Goal: Transaction & Acquisition: Purchase product/service

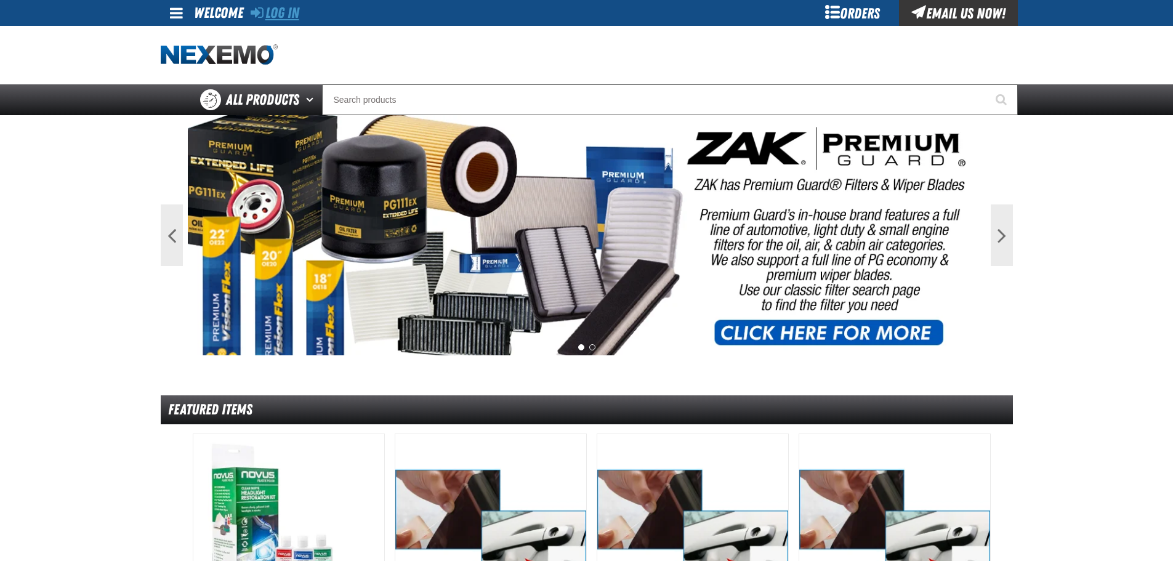
click at [287, 10] on link "Log In" at bounding box center [275, 12] width 49 height 17
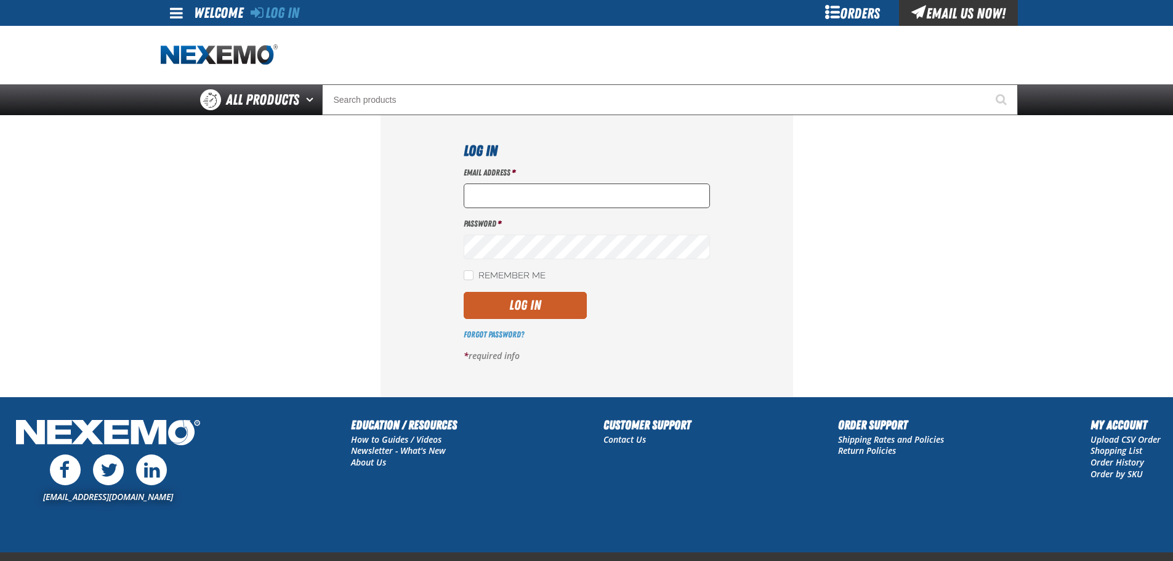
click at [478, 191] on input "Email Address *" at bounding box center [587, 195] width 246 height 25
type input "[EMAIL_ADDRESS][DOMAIN_NAME]"
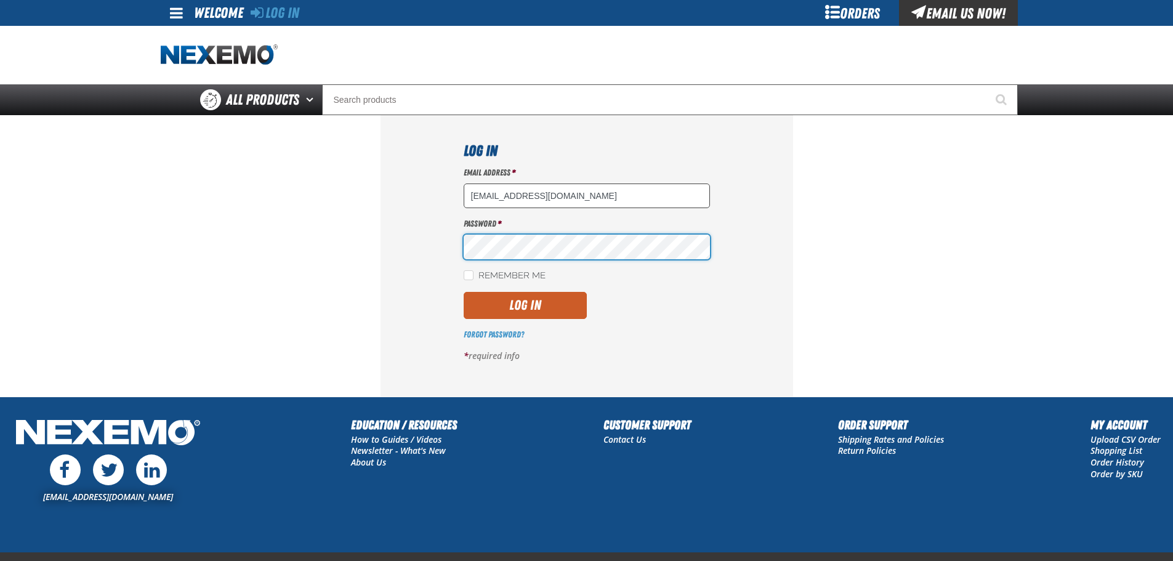
click at [464, 292] on button "Log In" at bounding box center [525, 305] width 123 height 27
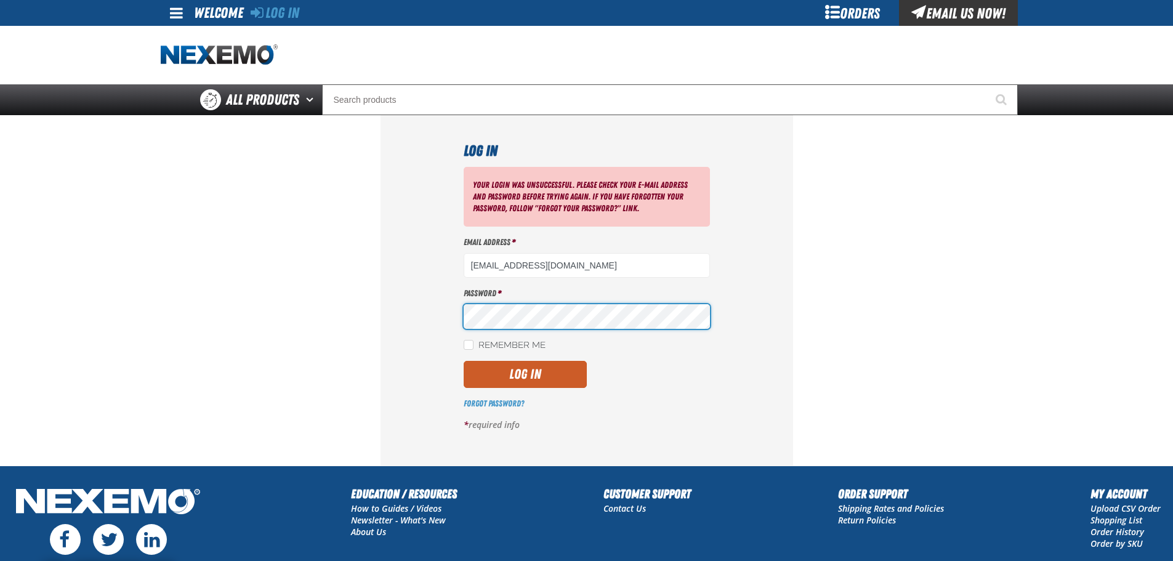
click at [464, 361] on button "Log In" at bounding box center [525, 374] width 123 height 27
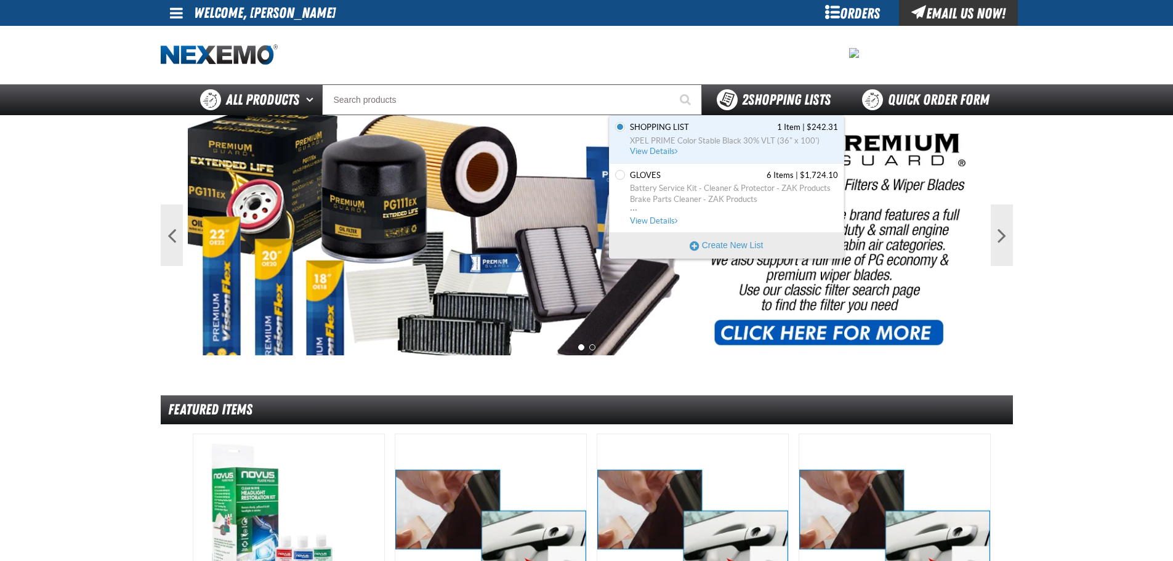
drag, startPoint x: 737, startPoint y: 94, endPoint x: 739, endPoint y: 102, distance: 7.5
click at [742, 94] on strong "2" at bounding box center [745, 99] width 6 height 17
click at [675, 140] on span "XPEL PRIME Color Stable Black 30% VLT (36" x 100')" at bounding box center [734, 140] width 208 height 11
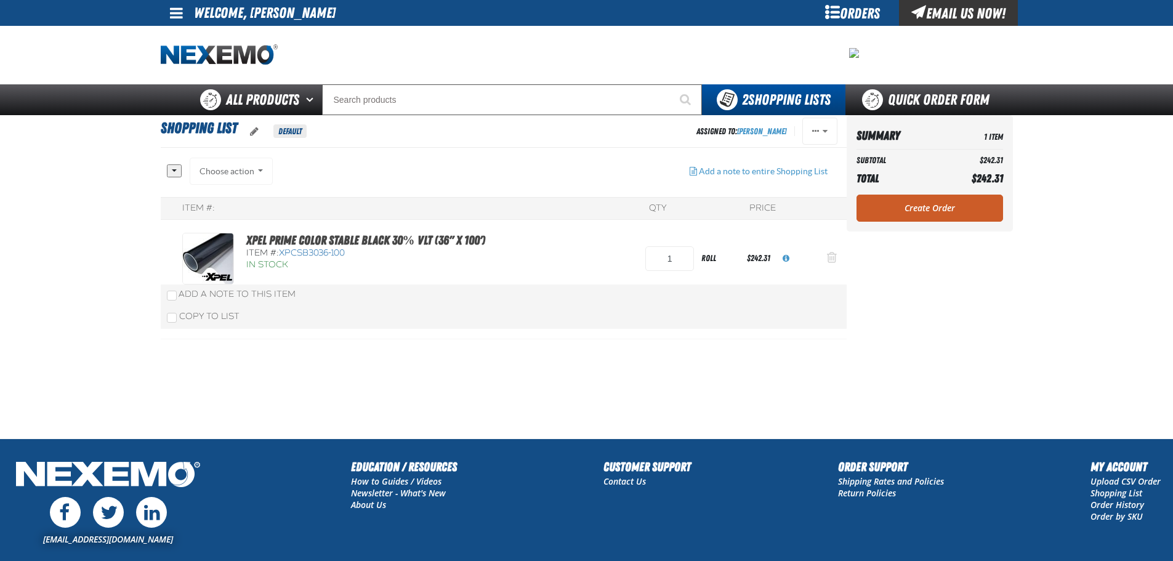
click at [825, 261] on button "Action Remove XPEL PRIME Color Stable Black 30% VLT (36&quot; x 100&#039;) from…" at bounding box center [832, 258] width 30 height 27
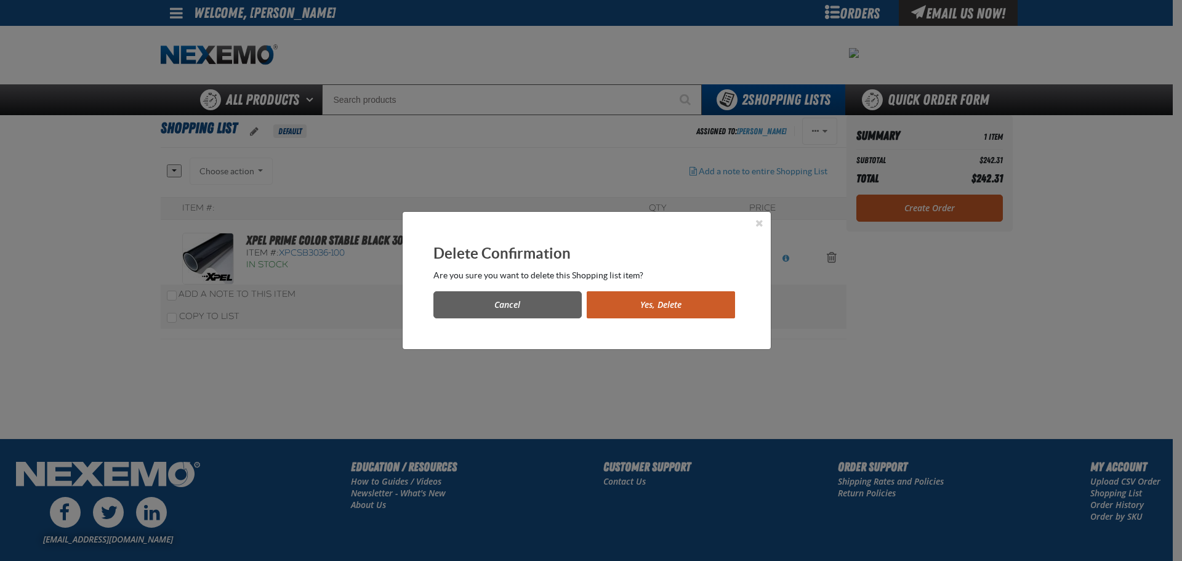
click at [667, 294] on button "Yes, Delete" at bounding box center [661, 304] width 148 height 27
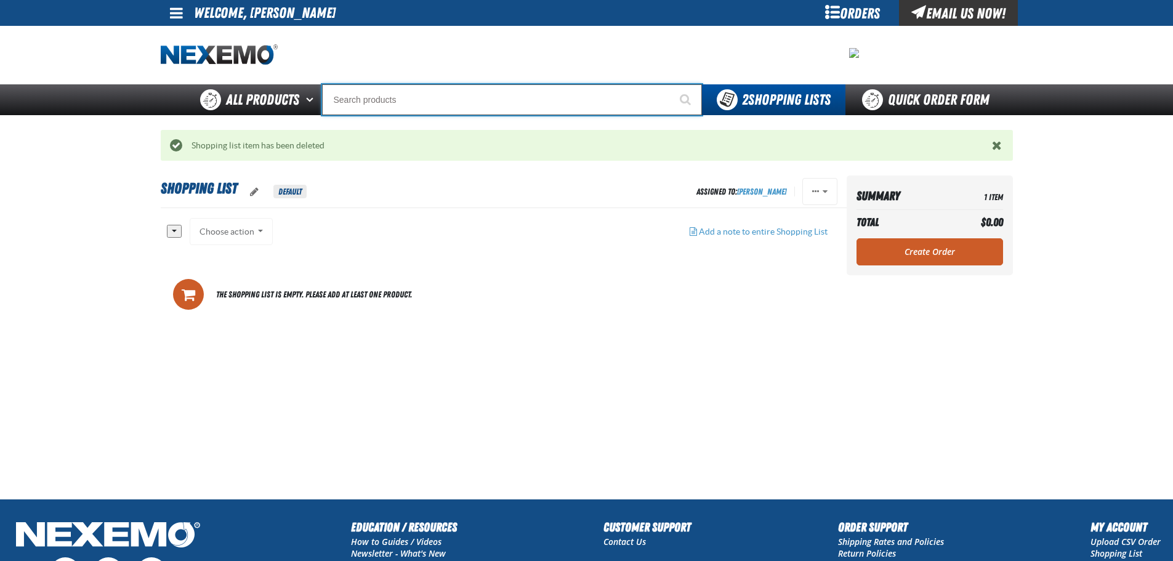
click at [345, 106] on input "Search" at bounding box center [512, 99] width 380 height 31
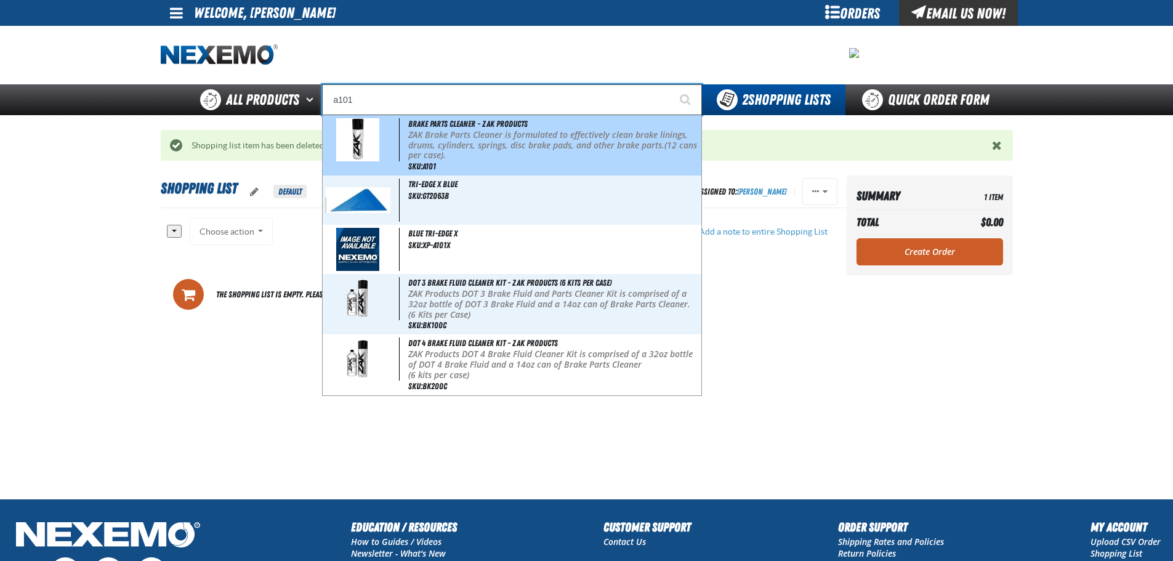
click at [418, 145] on p "ZAK Brake Parts Cleaner is formulated to effectively clean brake linings, drums…" at bounding box center [553, 145] width 291 height 31
type input "Brake Parts Cleaner - ZAK Products"
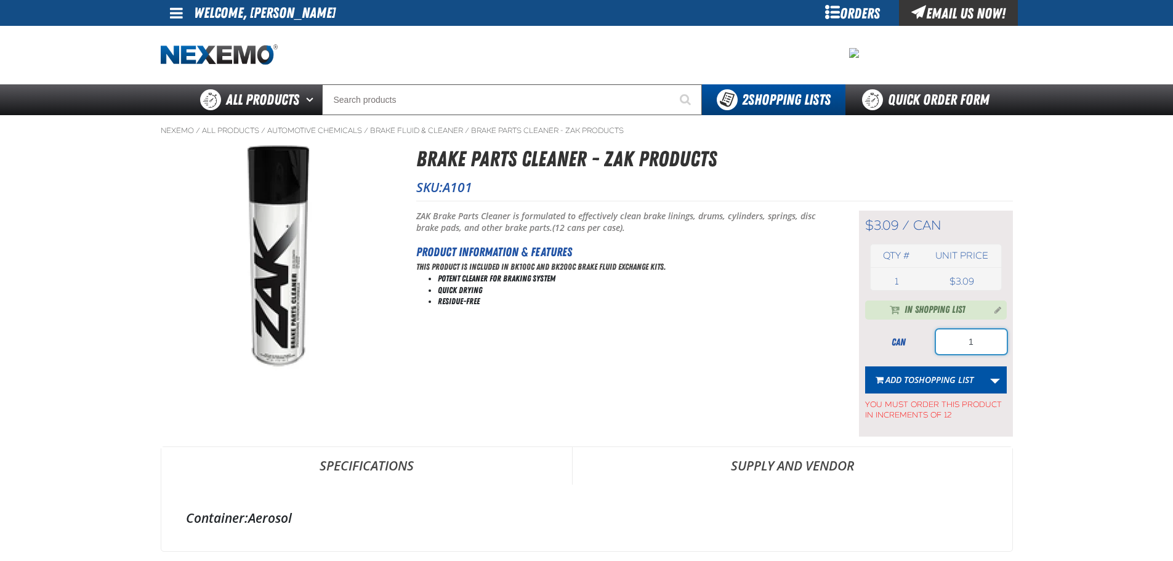
click at [997, 331] on input "1" at bounding box center [971, 341] width 71 height 25
type input "24"
click at [942, 378] on span "Shopping List" at bounding box center [943, 380] width 59 height 12
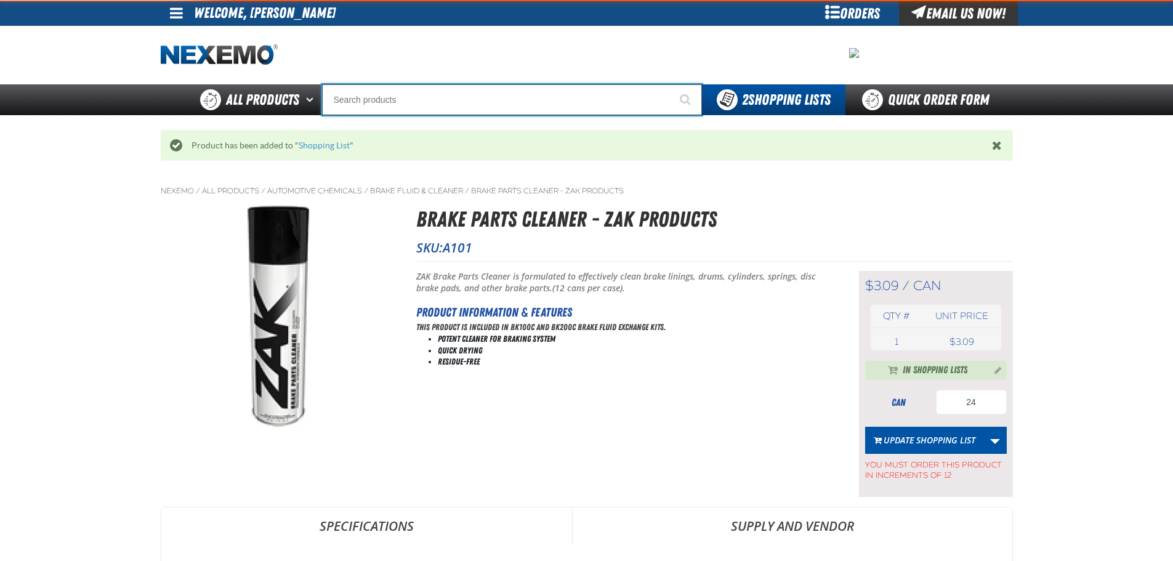
click at [438, 102] on input "Search" at bounding box center [512, 99] width 380 height 31
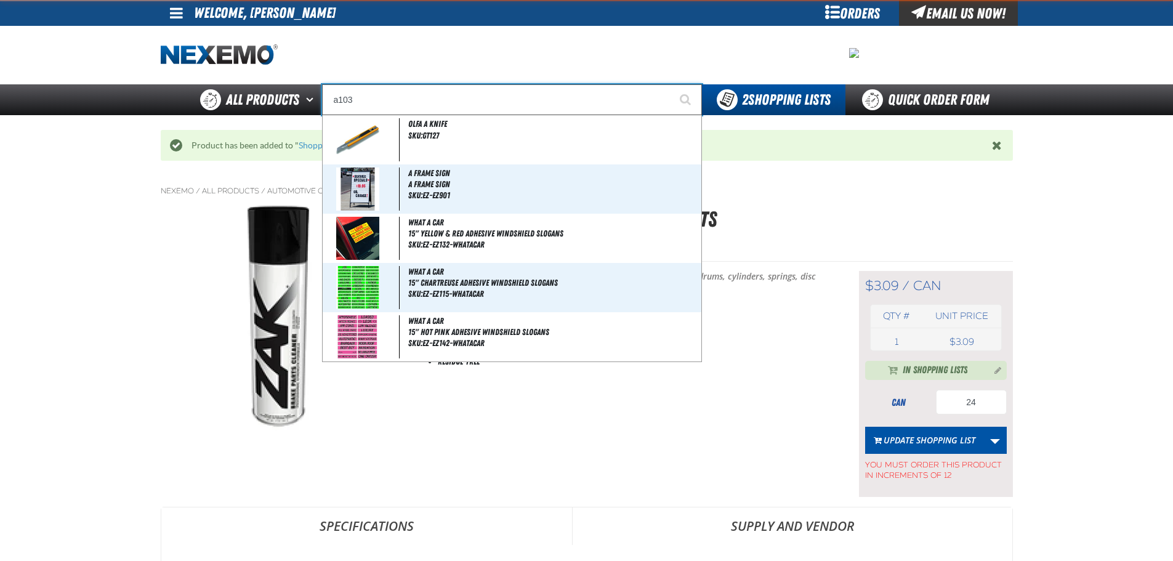
type input "a103"
click at [671, 84] on button "Start Searching" at bounding box center [686, 99] width 31 height 31
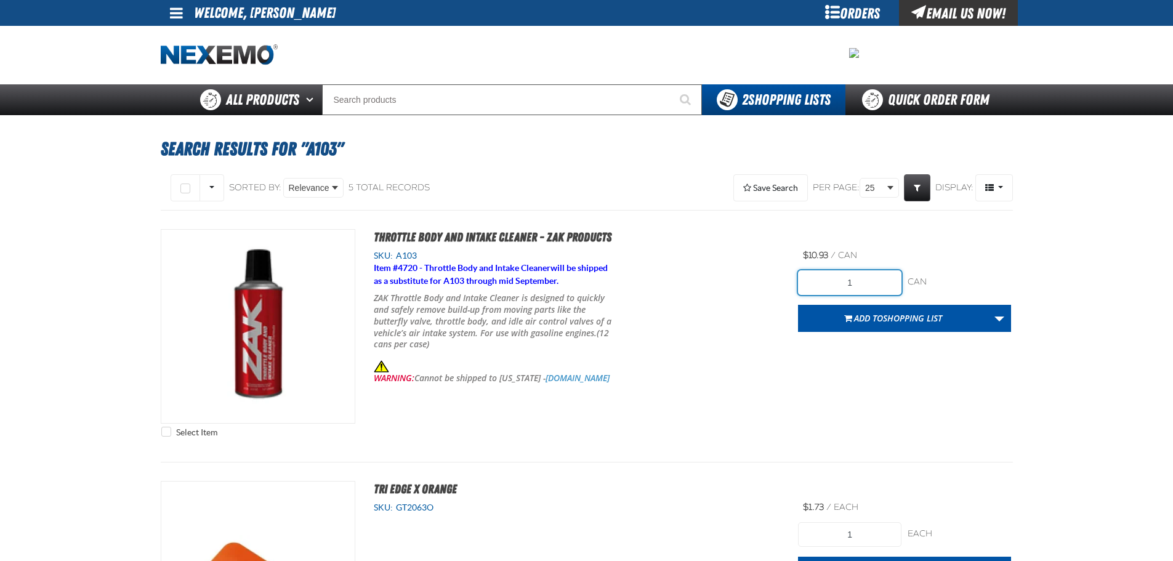
click at [877, 282] on input "1" at bounding box center [849, 282] width 103 height 25
type input "24"
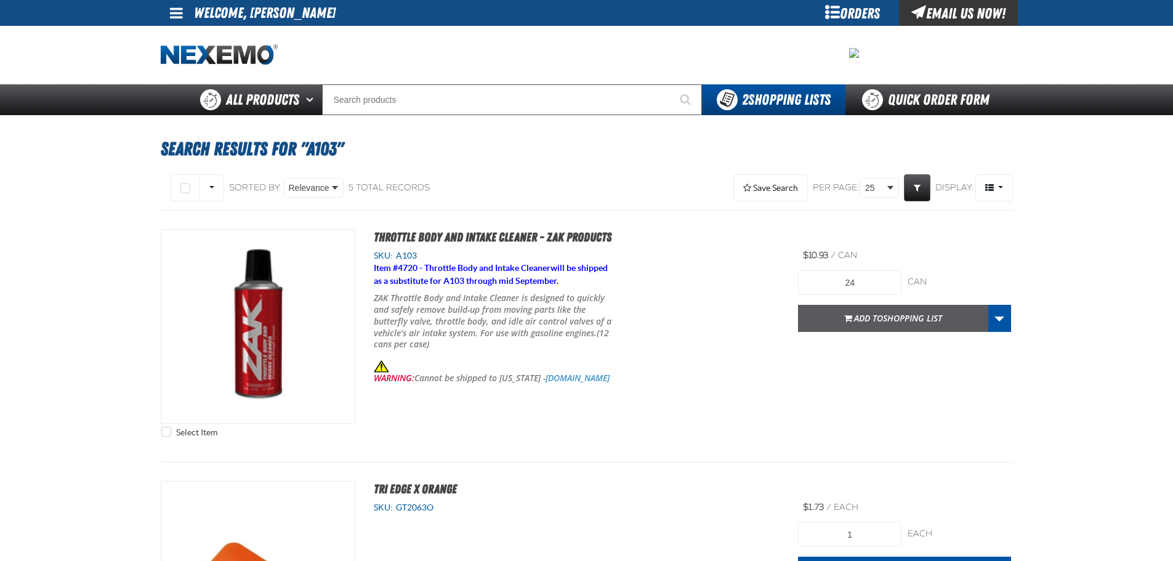
click at [887, 319] on span "Shopping List" at bounding box center [912, 318] width 59 height 12
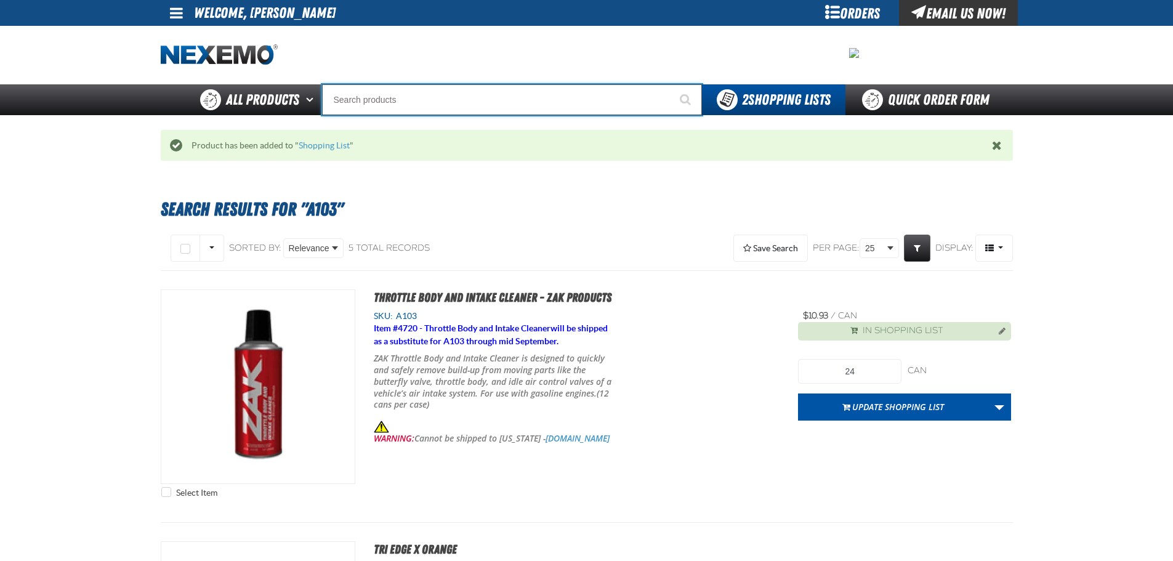
click at [380, 100] on input "Search" at bounding box center [512, 99] width 380 height 31
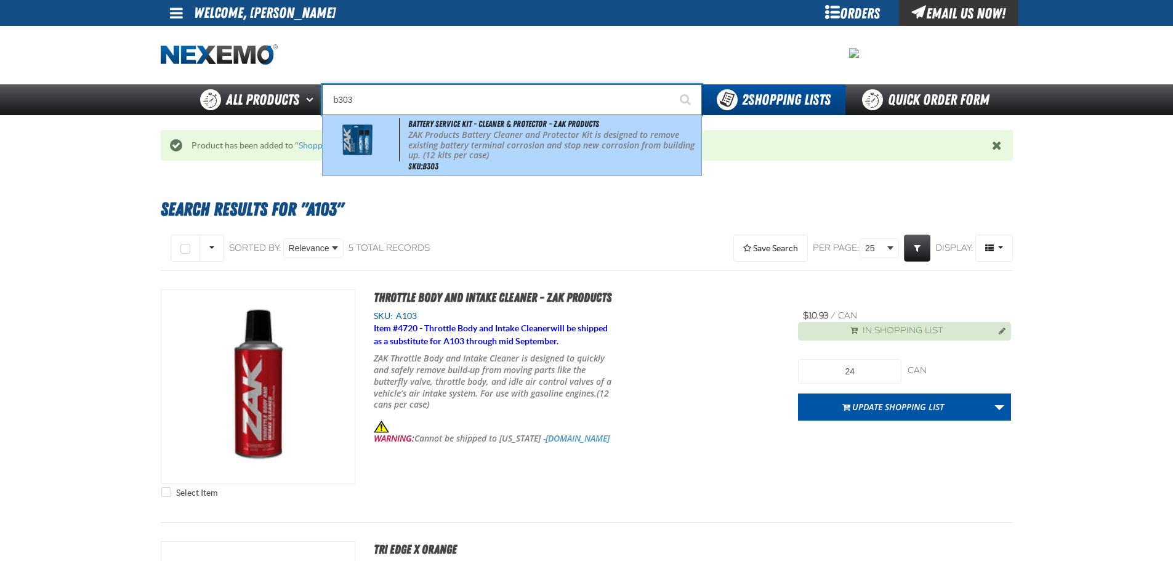
click at [396, 130] on span at bounding box center [362, 139] width 74 height 43
type input "Battery Service Kit - Cleaner & Protector - ZAK Products"
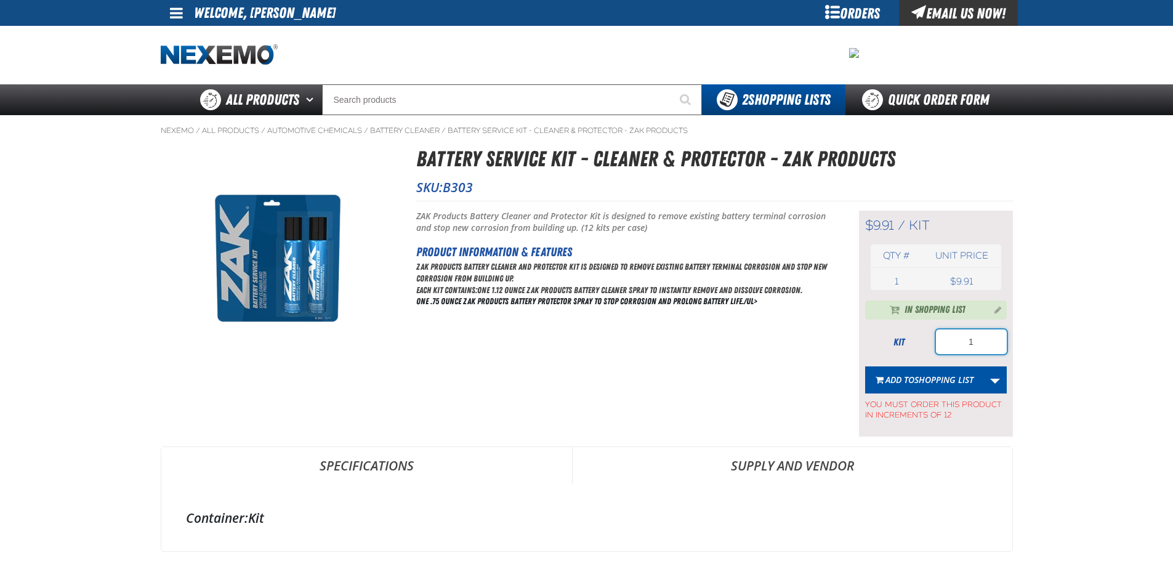
click at [981, 343] on input "1" at bounding box center [971, 341] width 71 height 25
type input "156"
click at [978, 385] on button "Add to Shopping List" at bounding box center [924, 379] width 119 height 27
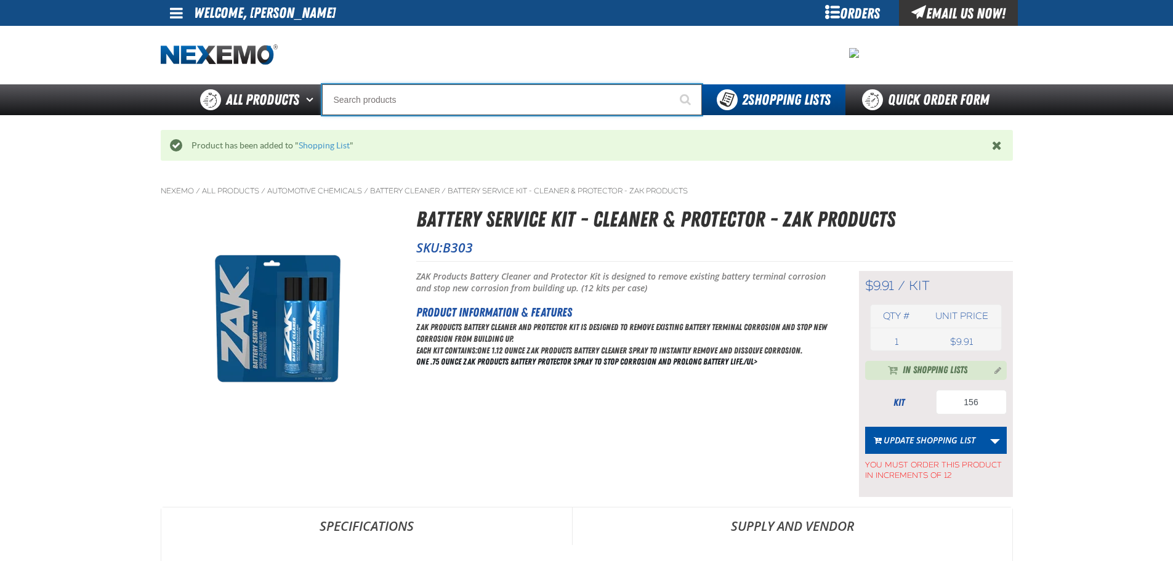
click at [382, 92] on input "Search" at bounding box center [512, 99] width 380 height 31
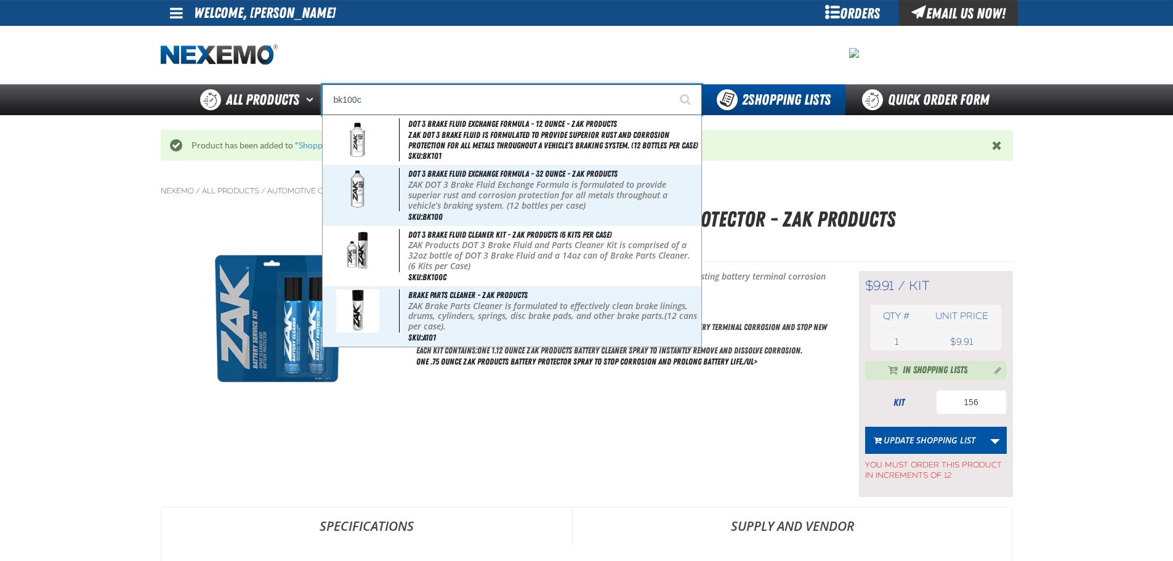
type input "bk100c"
click at [671, 84] on button "Start Searching" at bounding box center [686, 99] width 31 height 31
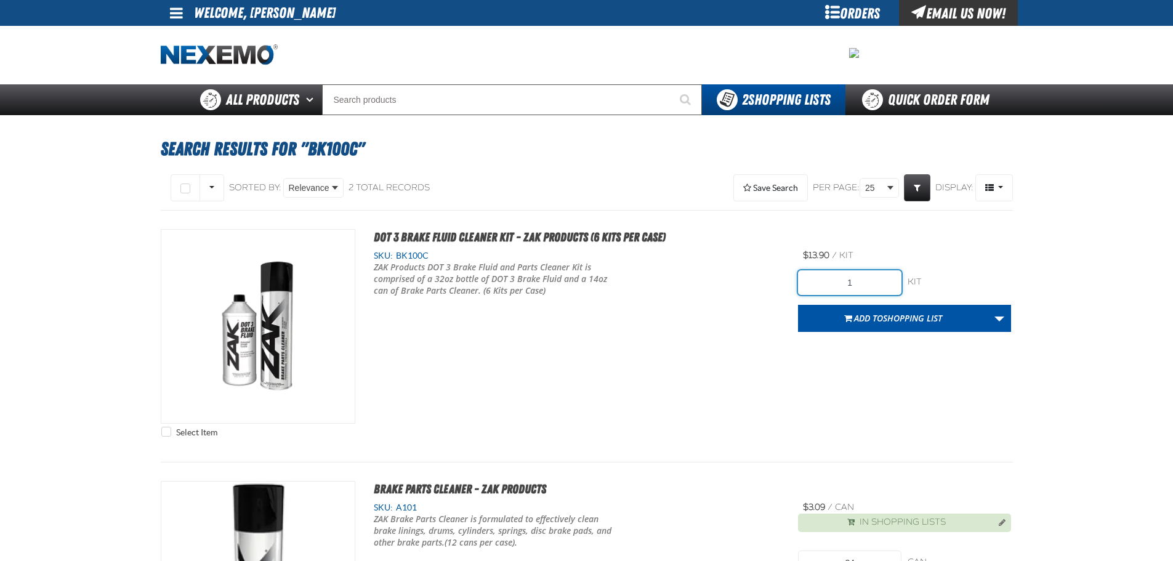
click at [865, 280] on input "1" at bounding box center [849, 282] width 103 height 25
type input "24"
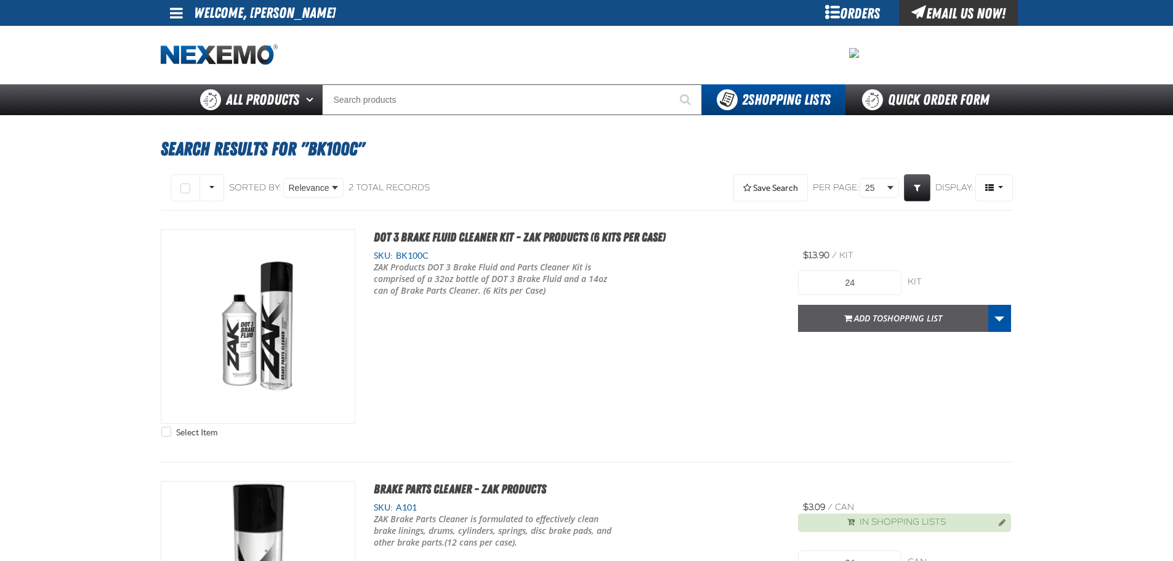
click at [917, 318] on span "Shopping List" at bounding box center [912, 318] width 59 height 12
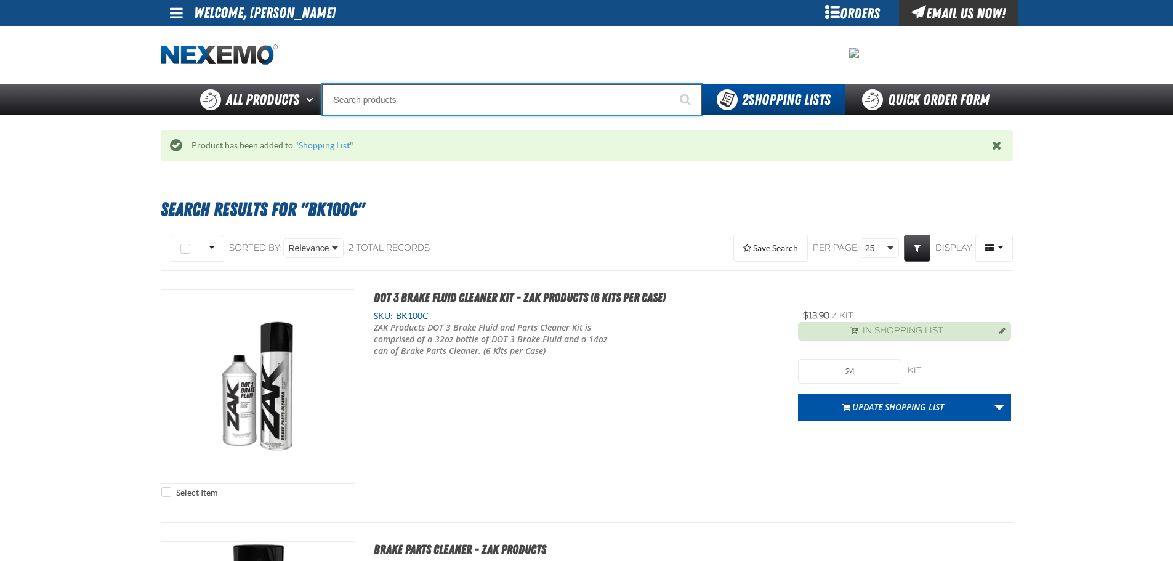
click at [396, 102] on input "Search" at bounding box center [512, 99] width 380 height 31
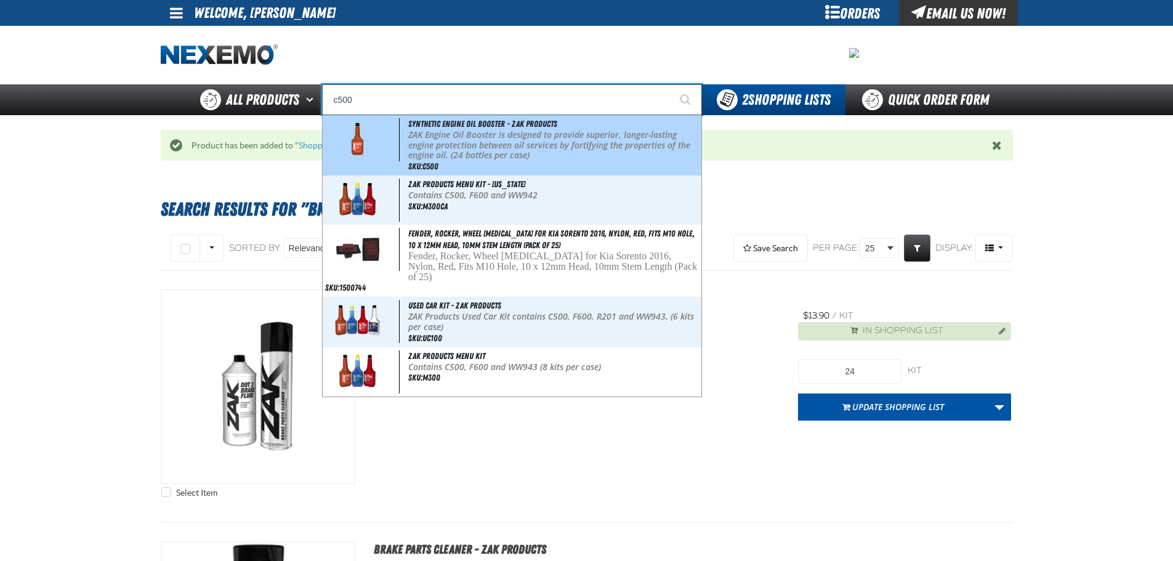
click at [409, 150] on p "ZAK Engine Oil Booster is designed to provide superior, longer-lasting engine p…" at bounding box center [553, 145] width 291 height 31
type input "Synthetic Engine Oil Booster - ZAK Products"
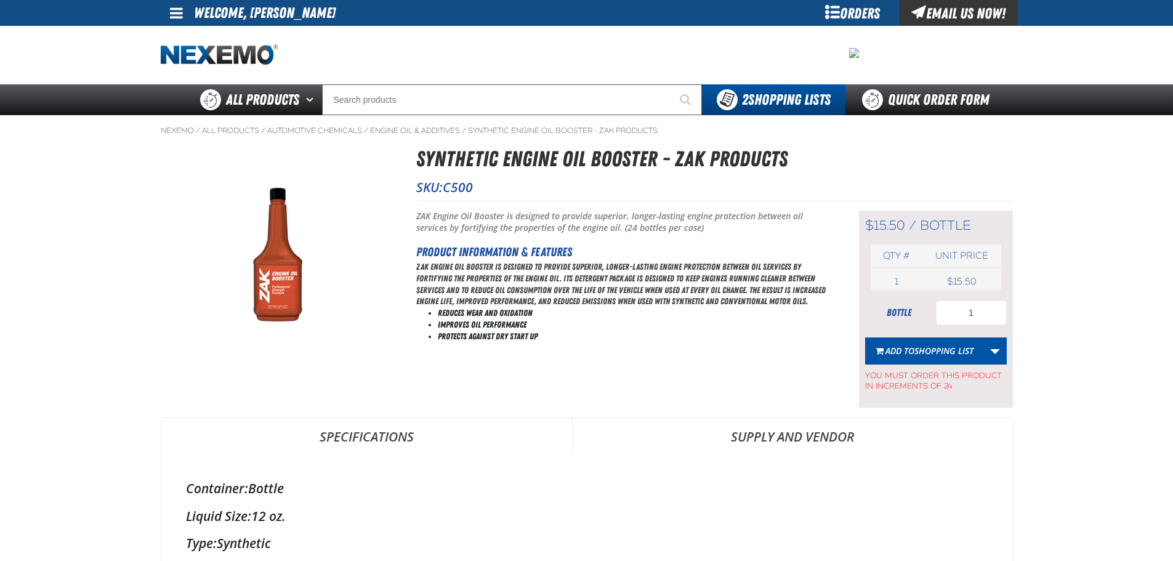
click at [955, 299] on div "$15.50 / bottle bottle Qty # Unit price 1 bottle USD 15.50 $15.50 1" at bounding box center [936, 309] width 154 height 197
click at [977, 309] on input "1" at bounding box center [971, 312] width 71 height 25
type input "96"
click at [939, 350] on span "Shopping List" at bounding box center [943, 351] width 59 height 12
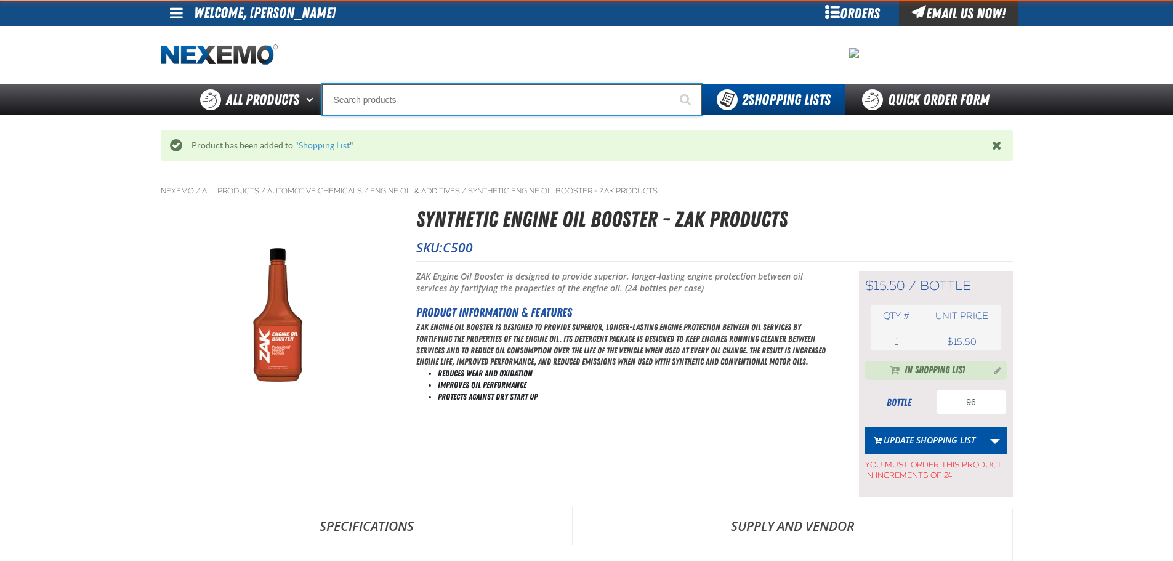
click at [426, 102] on input "Search" at bounding box center [512, 99] width 380 height 31
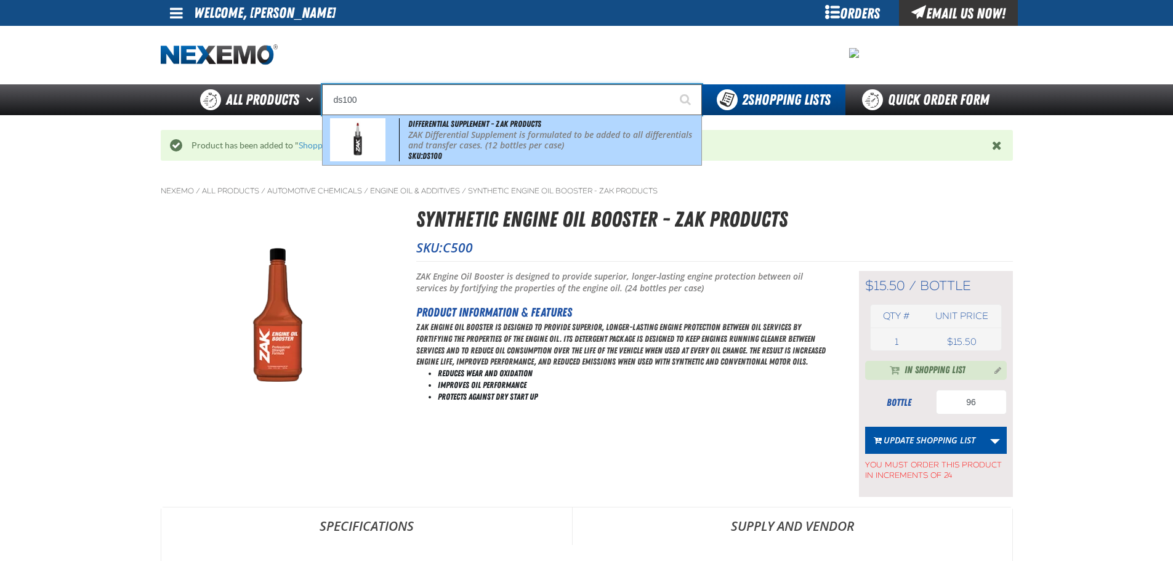
click at [443, 124] on span "Differential Supplement - ZAK Products" at bounding box center [474, 124] width 133 height 10
type input "Differential Supplement - ZAK Products"
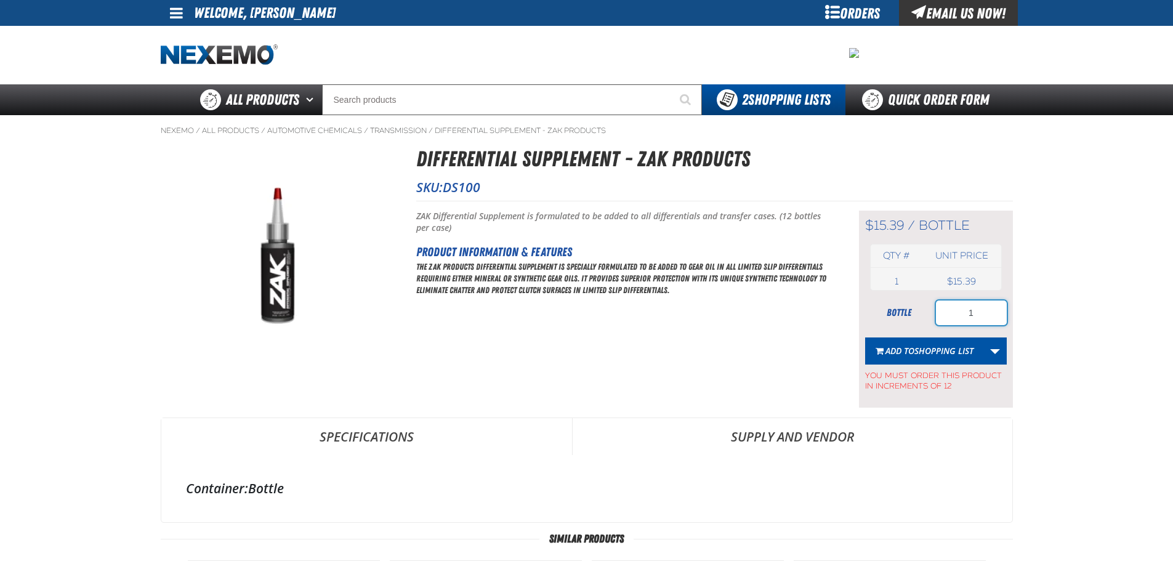
click at [971, 314] on input "1" at bounding box center [971, 312] width 71 height 25
type input "12"
click at [933, 348] on span "Shopping List" at bounding box center [943, 351] width 59 height 12
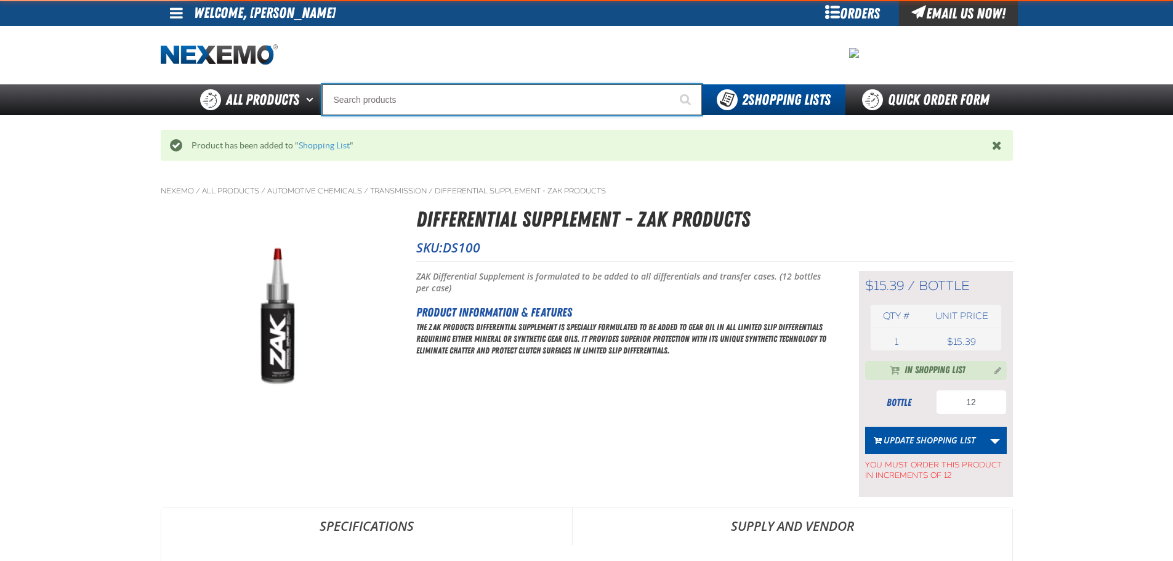
click at [390, 107] on input "Search" at bounding box center [512, 99] width 380 height 31
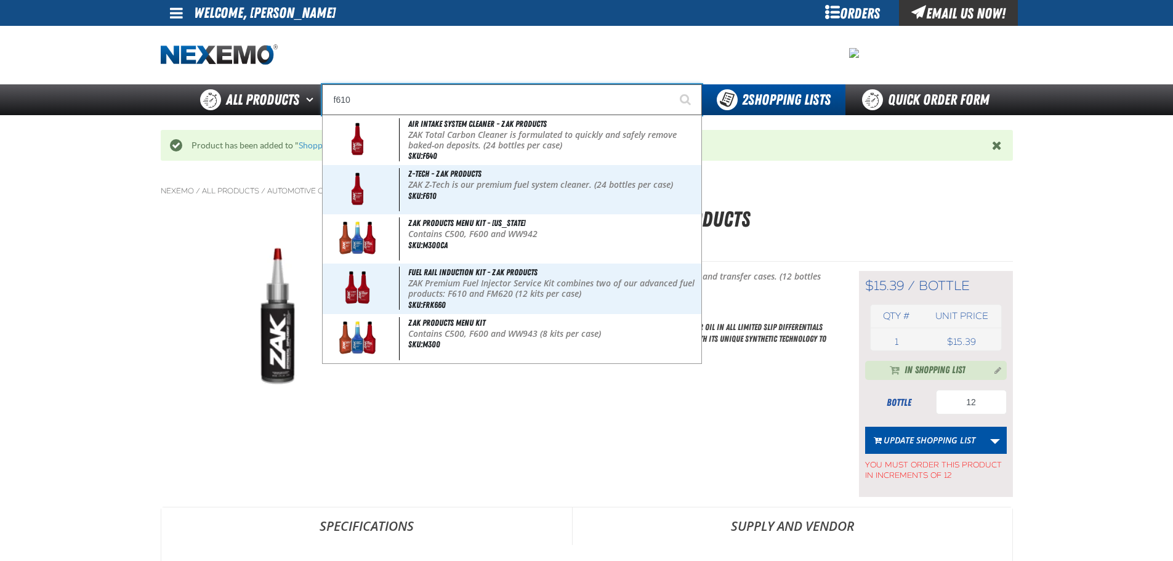
type input "f610"
click at [671, 84] on button "Start Searching" at bounding box center [686, 99] width 31 height 31
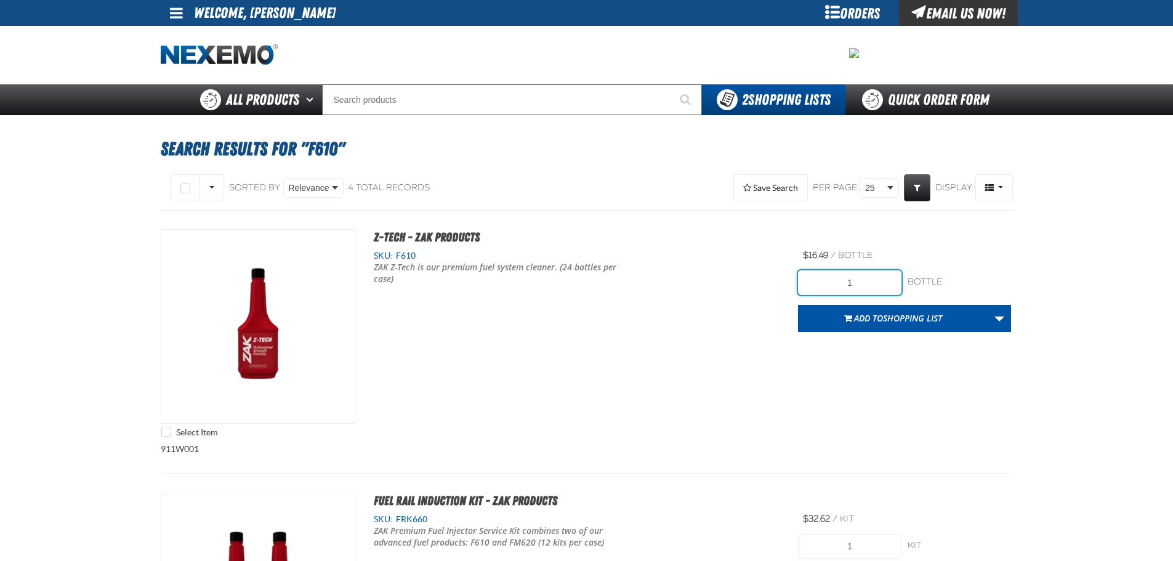
click at [880, 286] on input "1" at bounding box center [849, 282] width 103 height 25
type input "48"
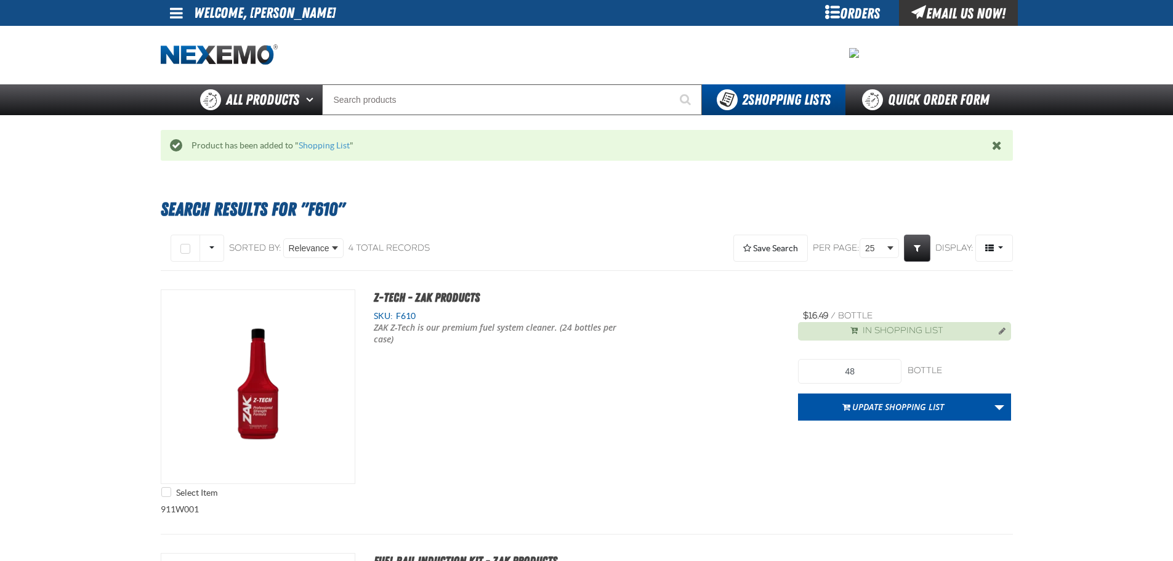
click at [848, 413] on button "Update Shopping List" at bounding box center [893, 406] width 190 height 27
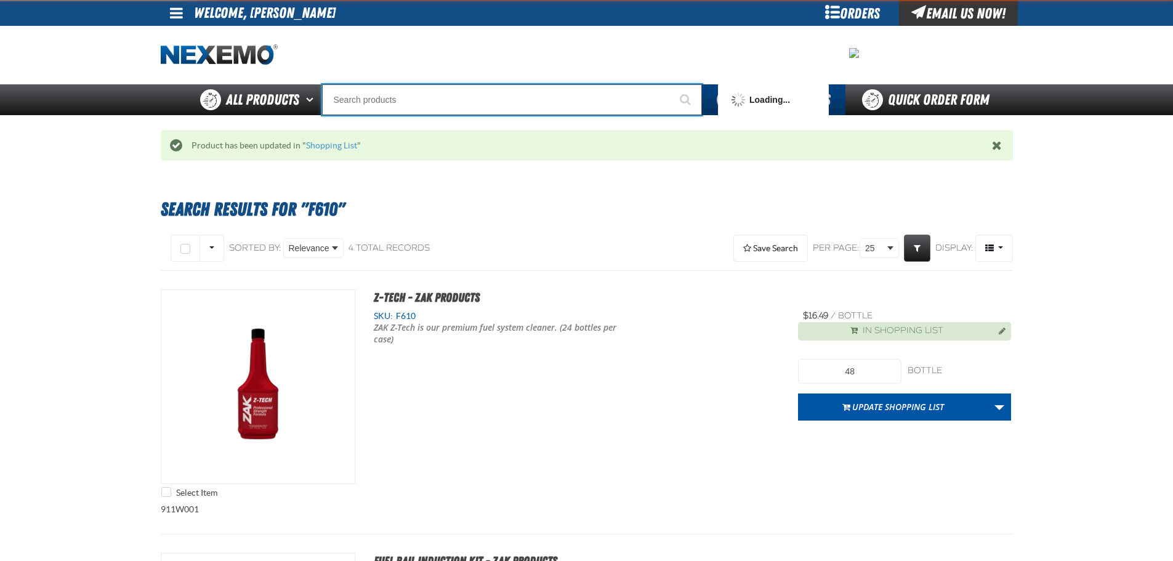
click at [400, 98] on input "Search" at bounding box center [512, 99] width 380 height 31
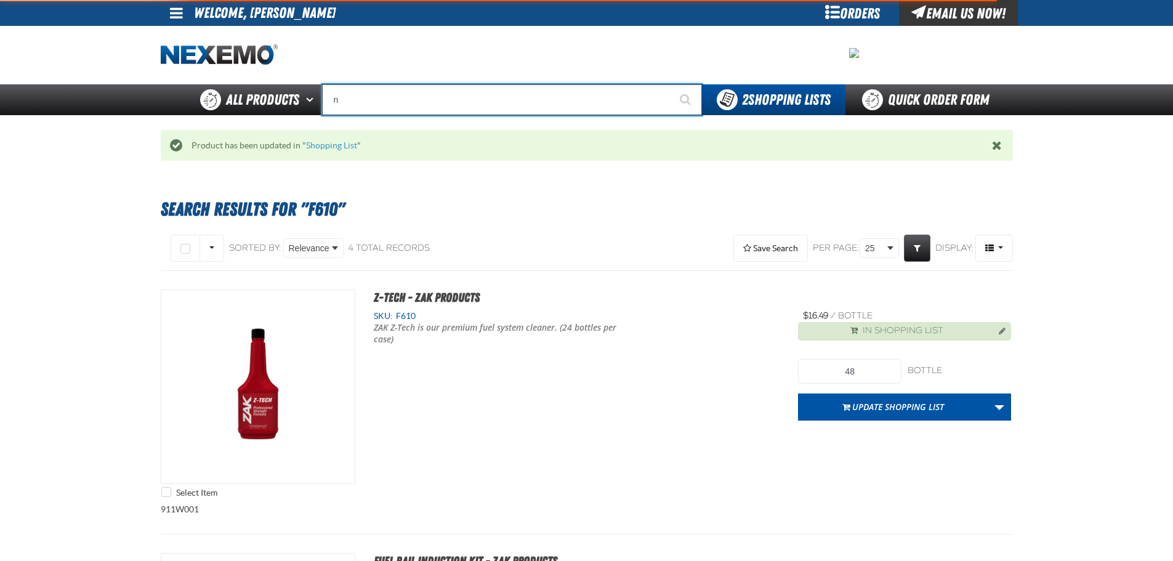
type input "ni"
type input "niSSAN"
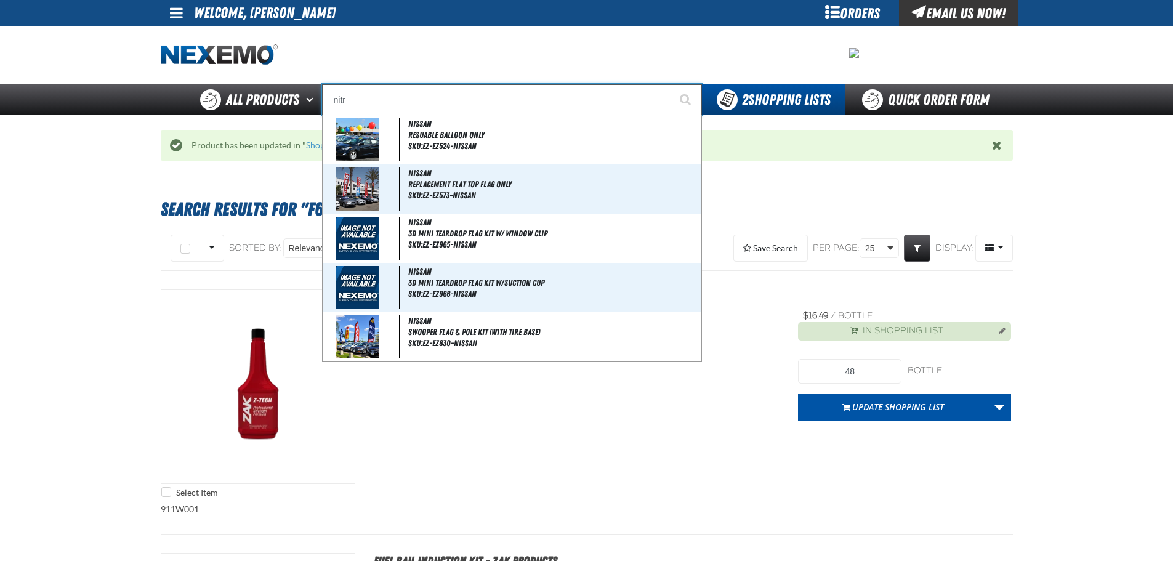
type input "nitro"
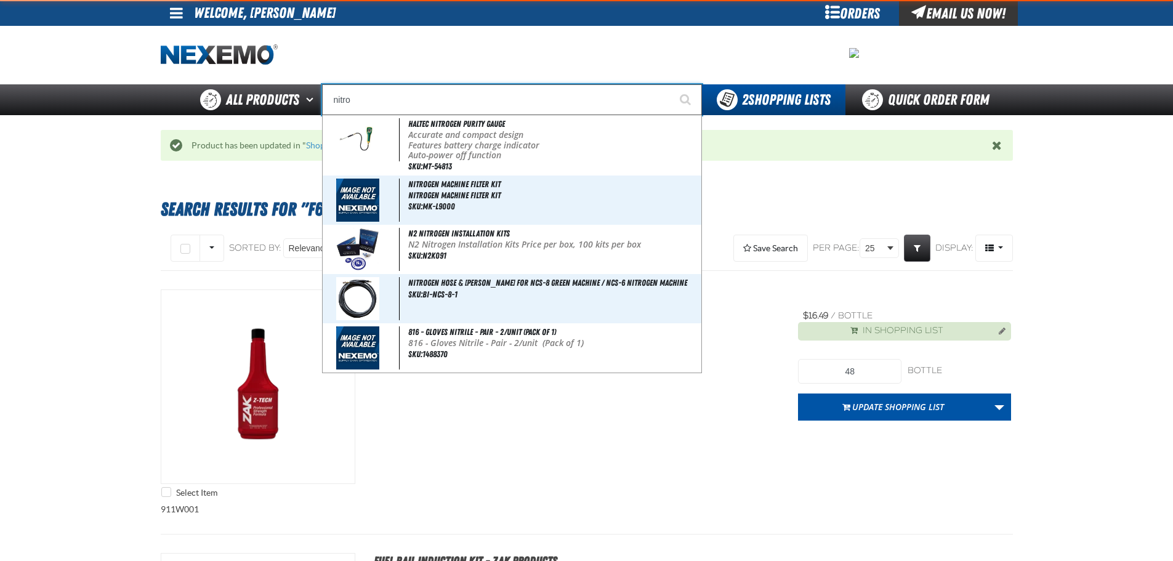
type input "nitrogen Machine Filter Kit"
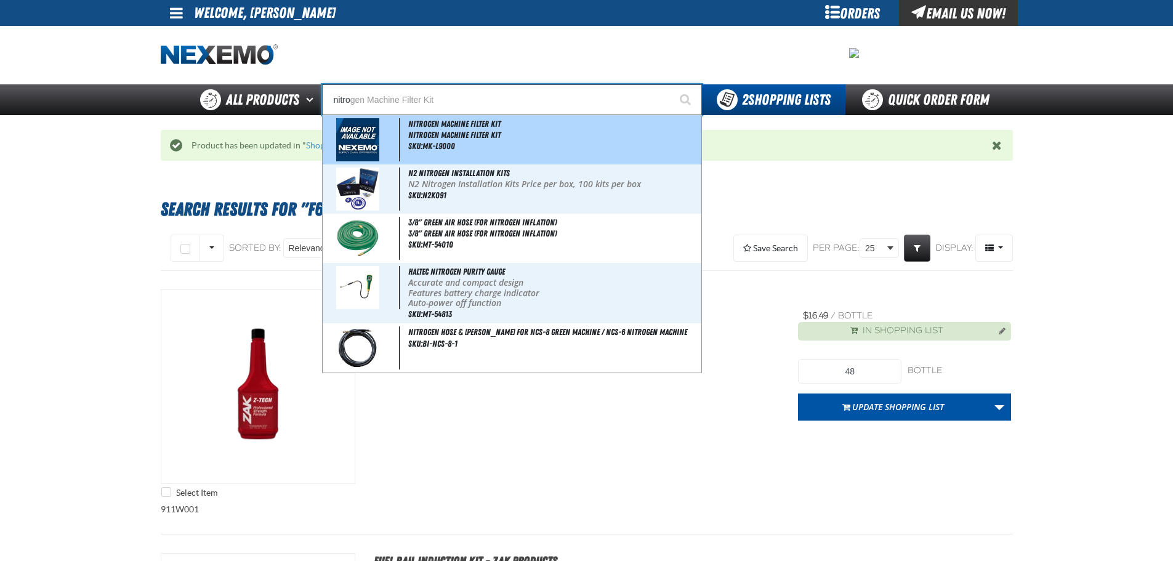
click at [446, 134] on span "Nitrogen Machine Filter Kit" at bounding box center [553, 135] width 291 height 10
type input "Nitrogen Machine Filter Kit"
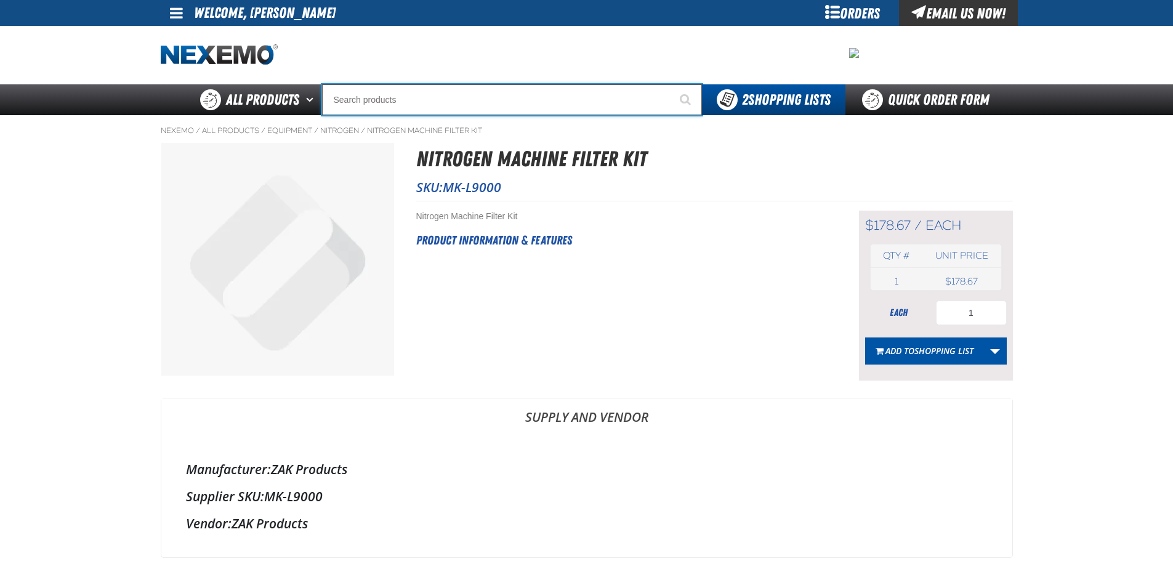
click at [428, 100] on input "Search" at bounding box center [512, 99] width 380 height 31
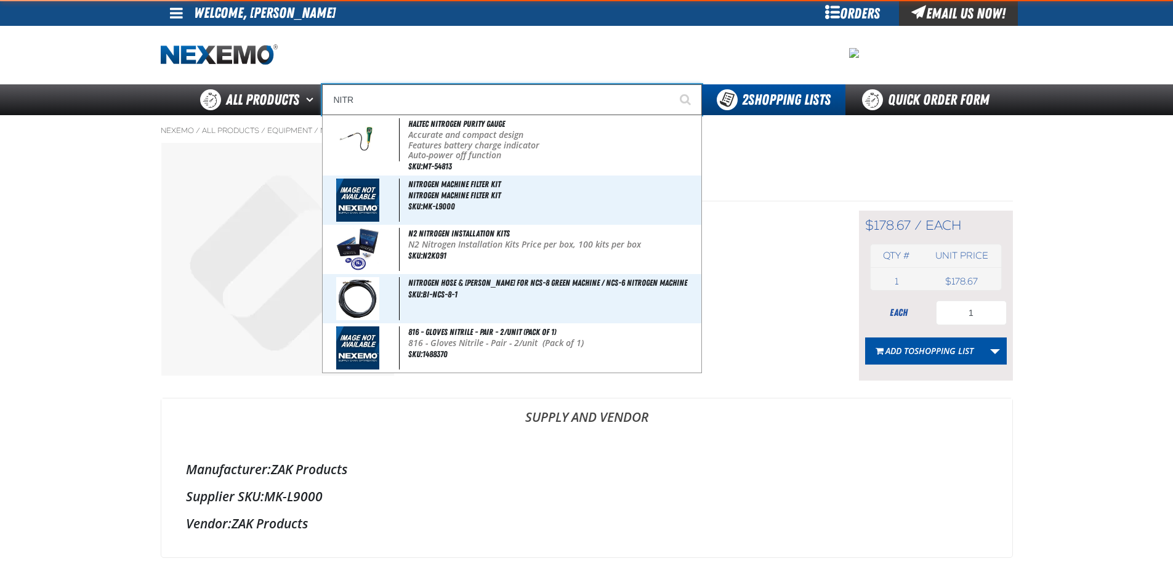
type input "NITRO"
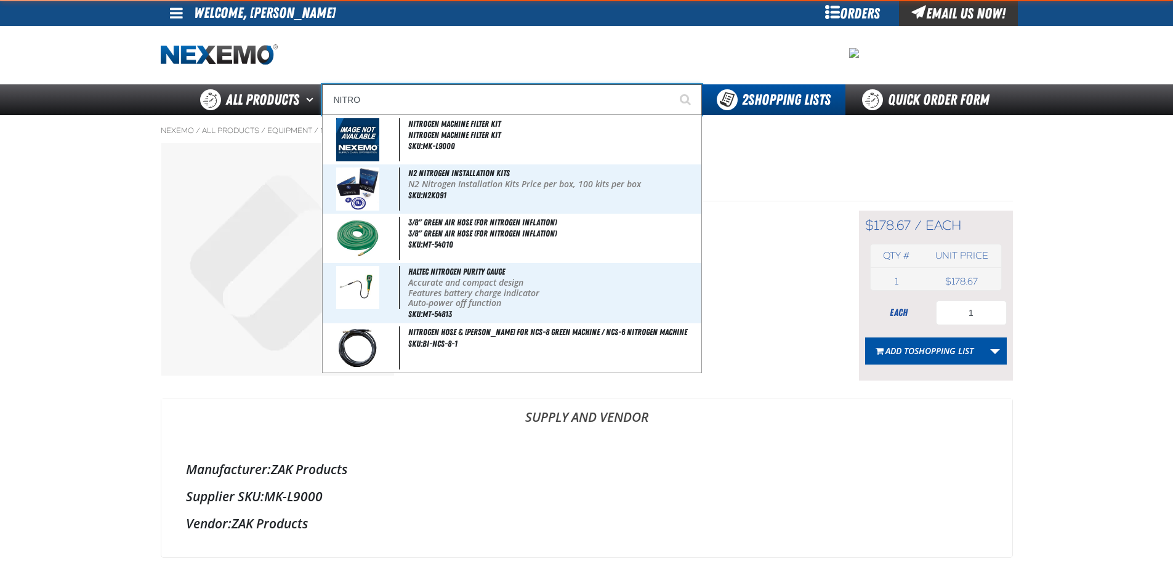
type input "NITROgen Machine Filter Kit"
type input "NITRO"
click at [671, 84] on button "Start Searching" at bounding box center [686, 99] width 31 height 31
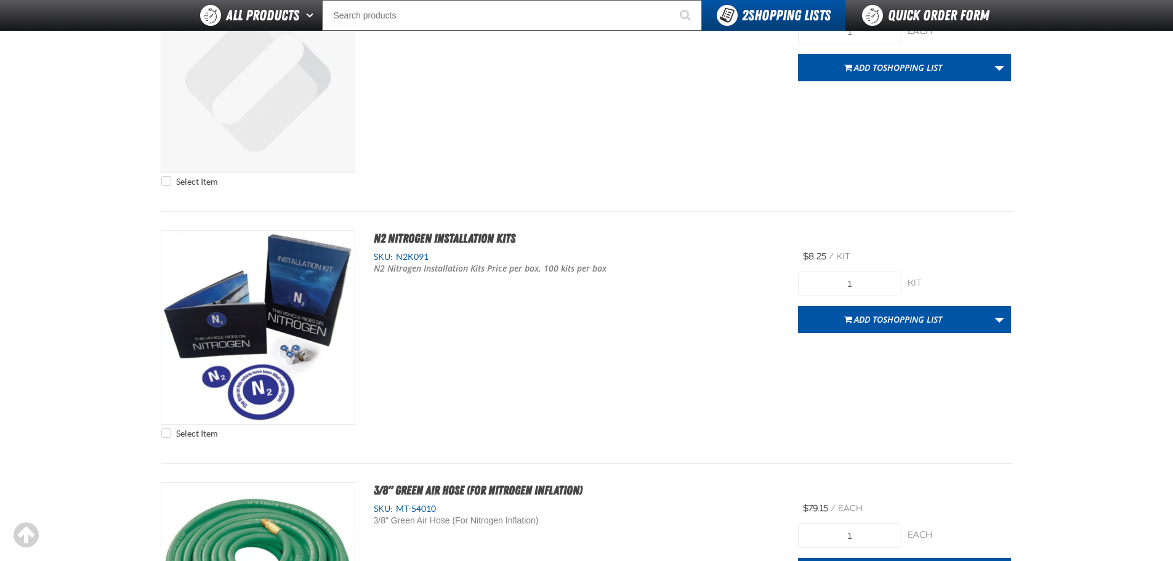
scroll to position [164, 0]
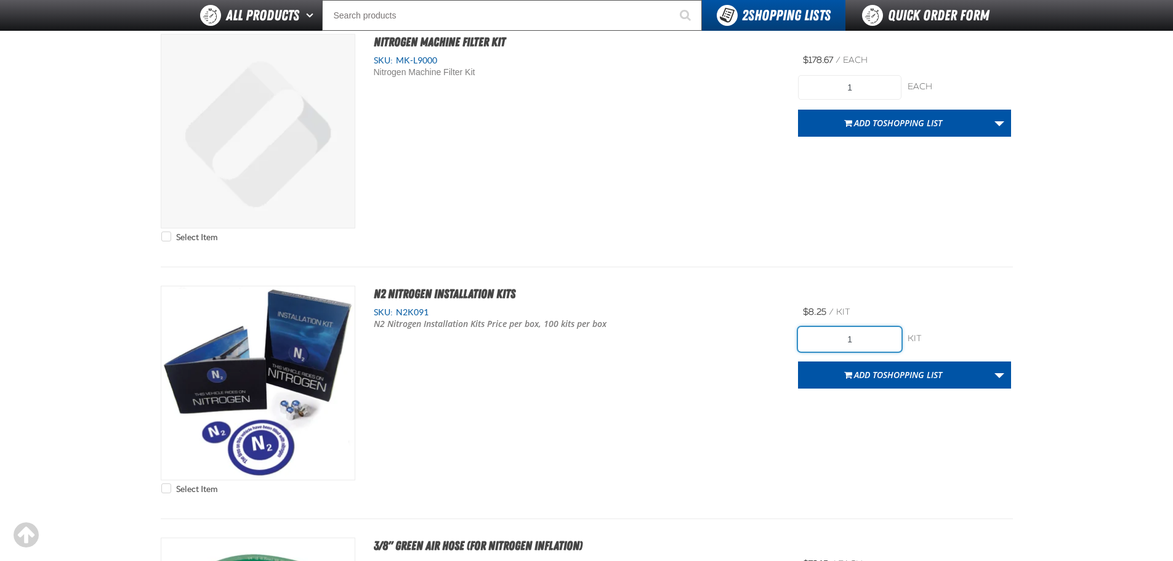
click at [868, 342] on input "1" at bounding box center [849, 339] width 103 height 25
type input "100"
click at [864, 369] on span "Add to Shopping List" at bounding box center [898, 375] width 88 height 12
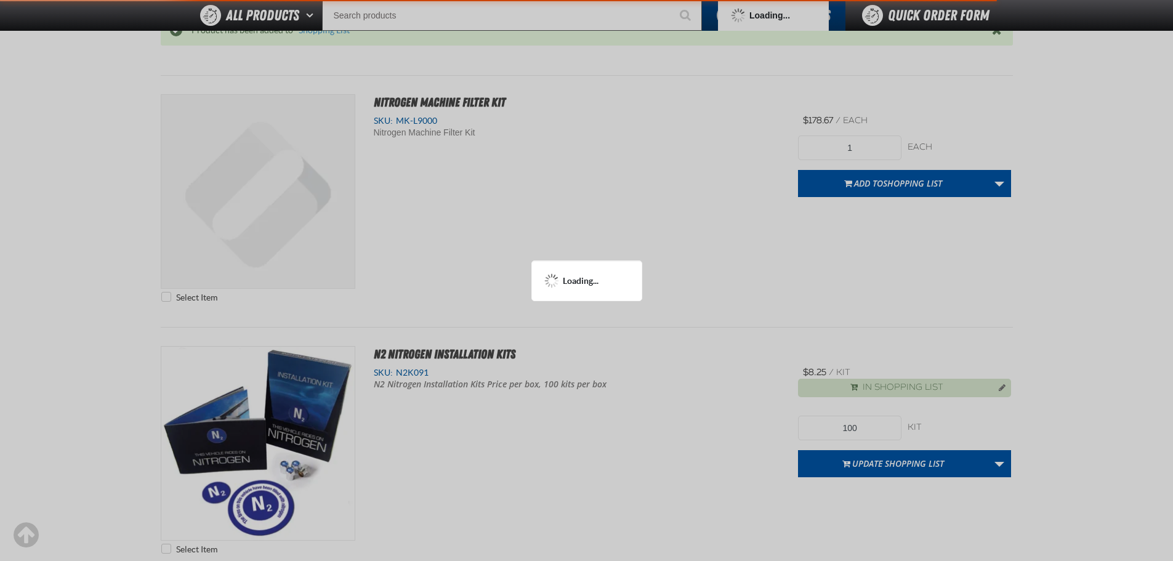
scroll to position [225, 0]
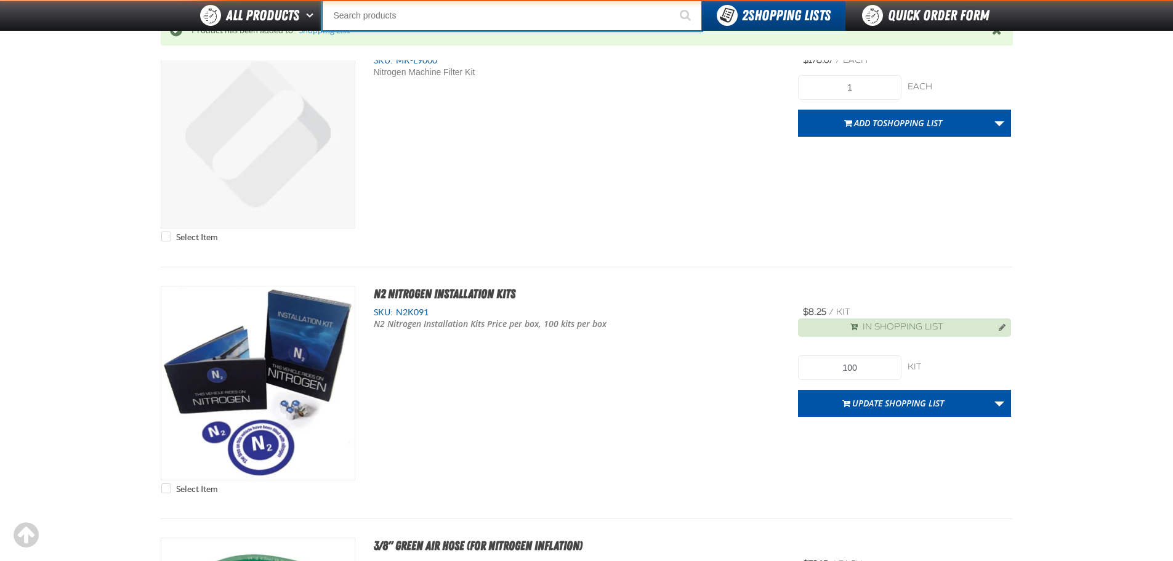
click at [366, 20] on input "Search" at bounding box center [512, 15] width 380 height 31
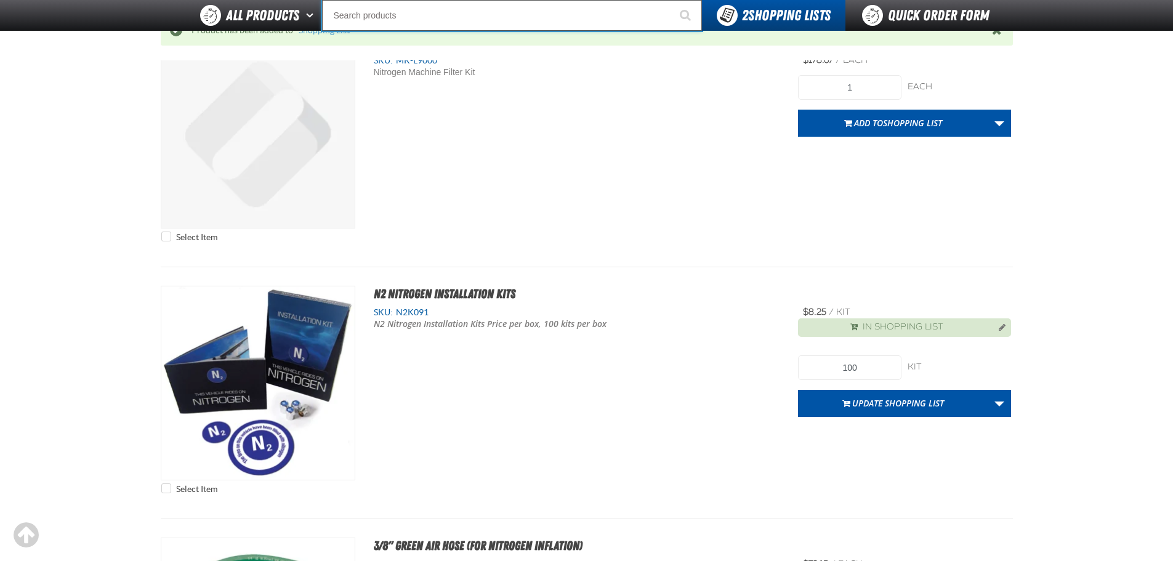
type input "R"
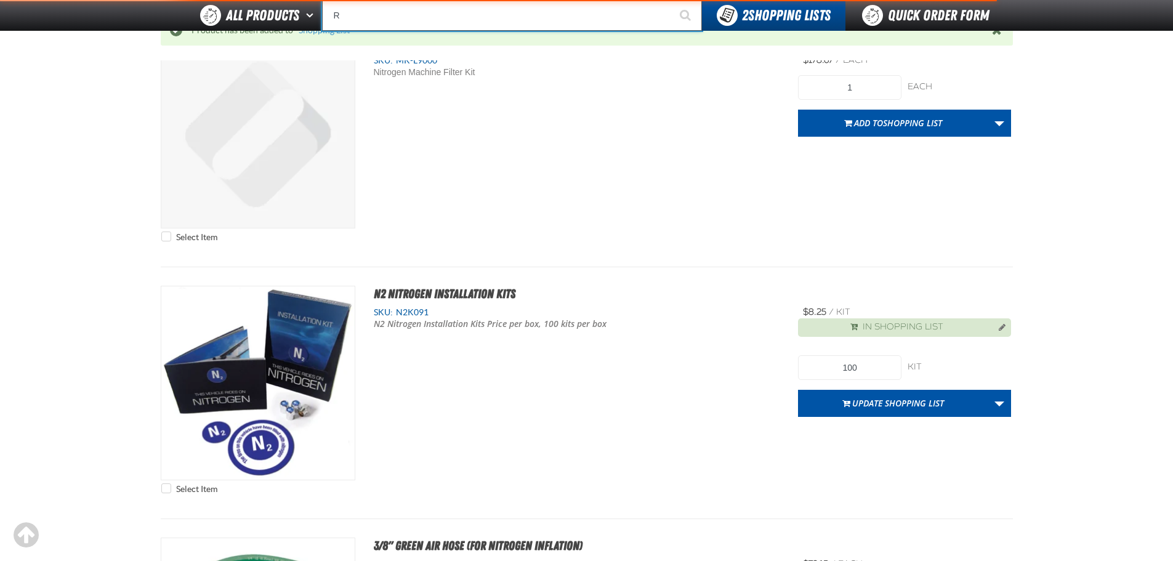
type input "ROADSIDE R"
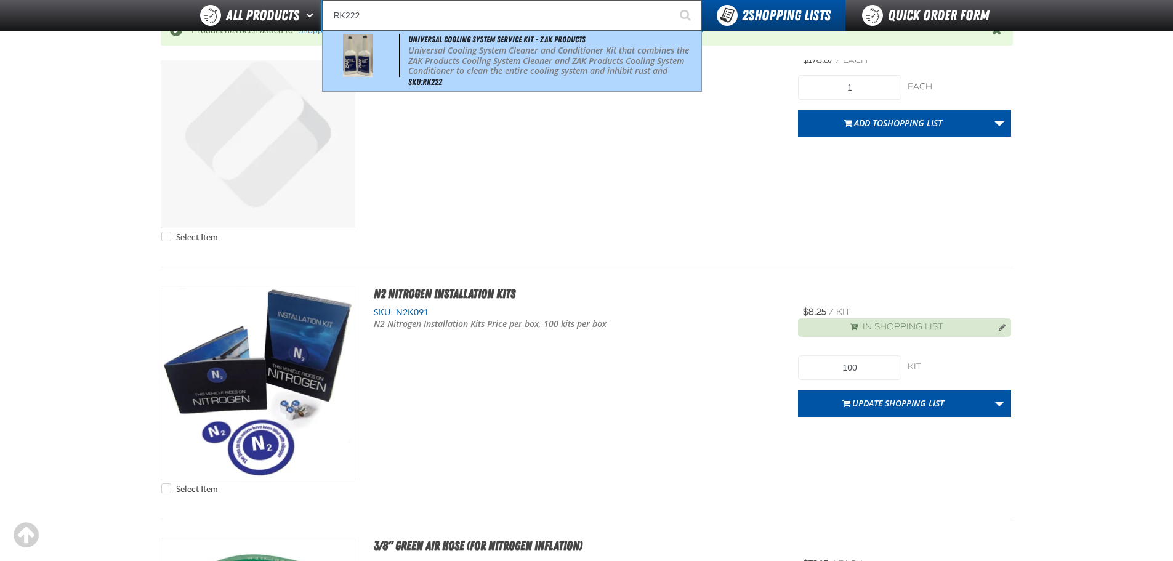
click at [393, 47] on span at bounding box center [362, 55] width 74 height 43
type input "Universal Cooling System Service Kit - ZAK Products"
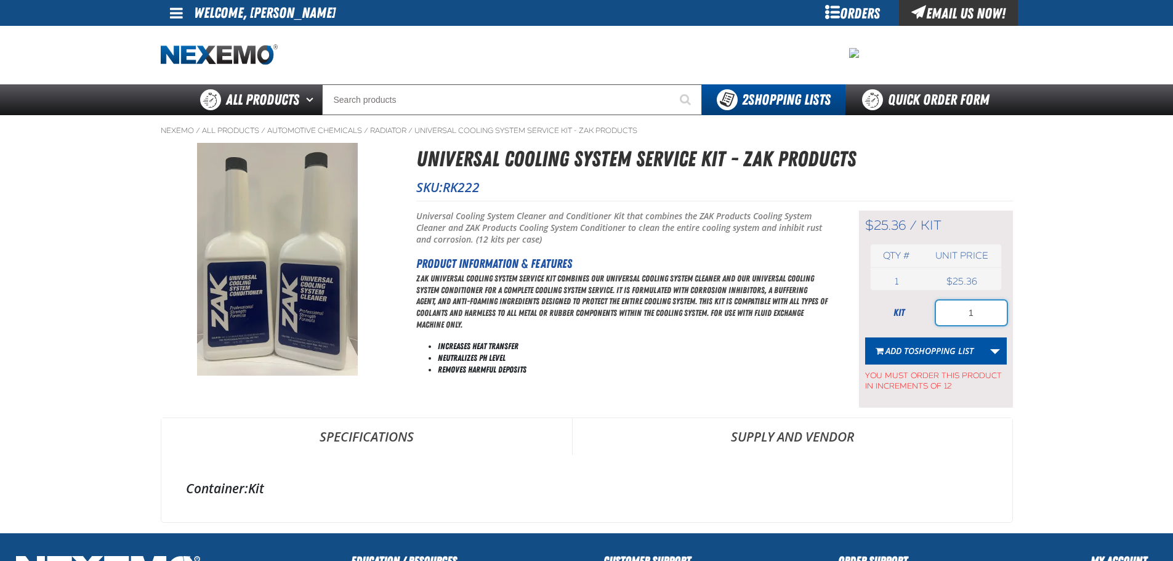
click at [990, 306] on input "1" at bounding box center [971, 312] width 71 height 25
type input "12"
click at [934, 350] on span "Shopping List" at bounding box center [943, 351] width 59 height 12
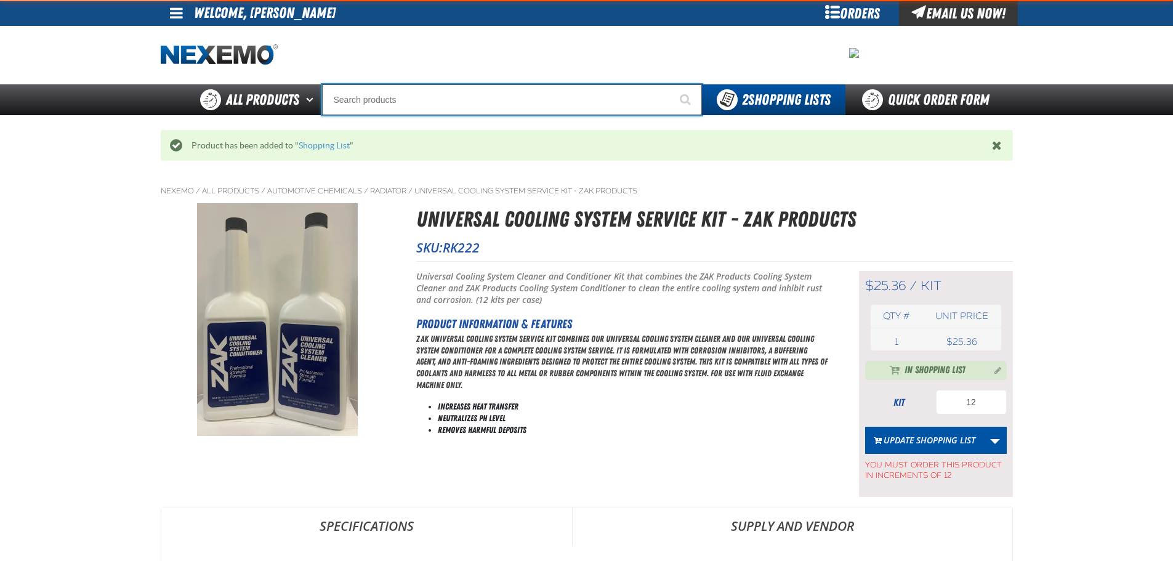
click at [406, 111] on input "Search" at bounding box center [512, 99] width 380 height 31
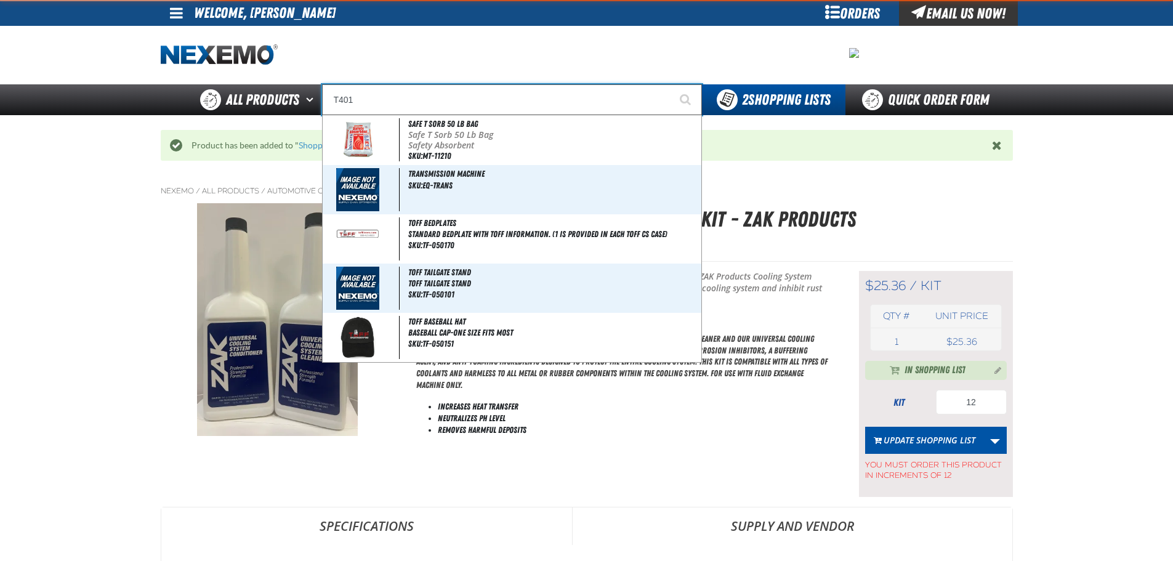
type input "T401"
click at [671, 84] on button "Start Searching" at bounding box center [686, 99] width 31 height 31
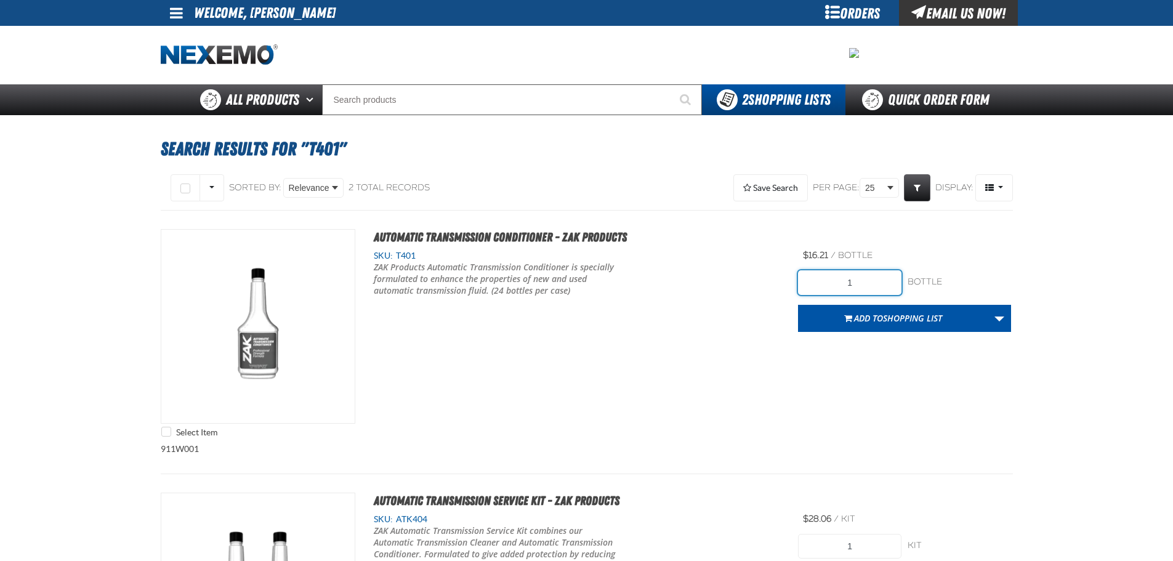
click at [867, 279] on input "1" at bounding box center [849, 282] width 103 height 25
type input "24"
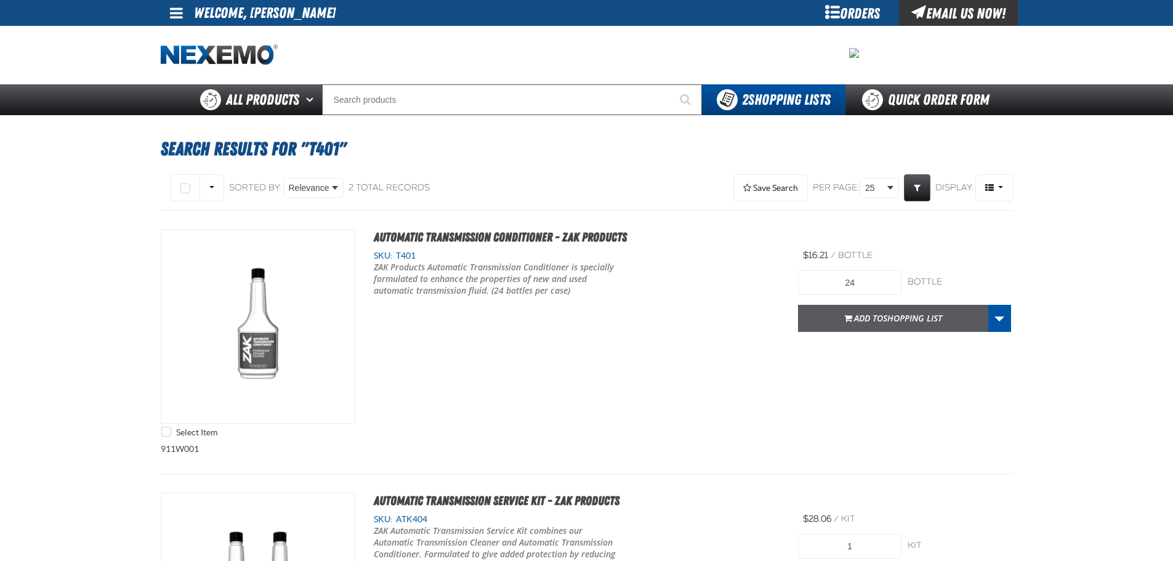
click at [862, 318] on span "Add to Shopping List" at bounding box center [898, 318] width 88 height 12
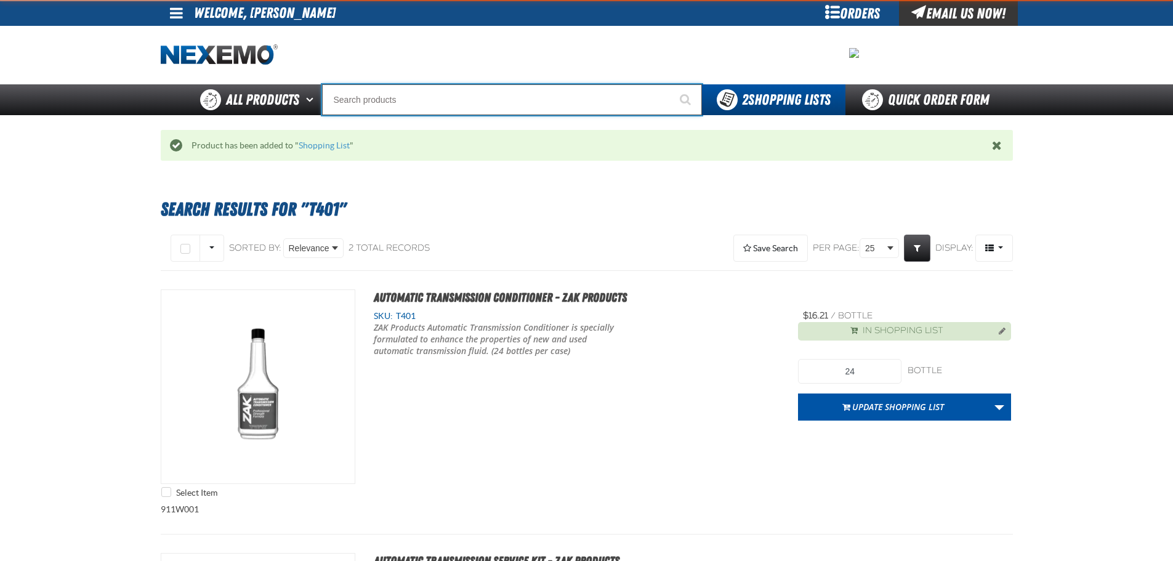
click at [375, 105] on input "Search" at bounding box center [512, 99] width 380 height 31
type input "UV"
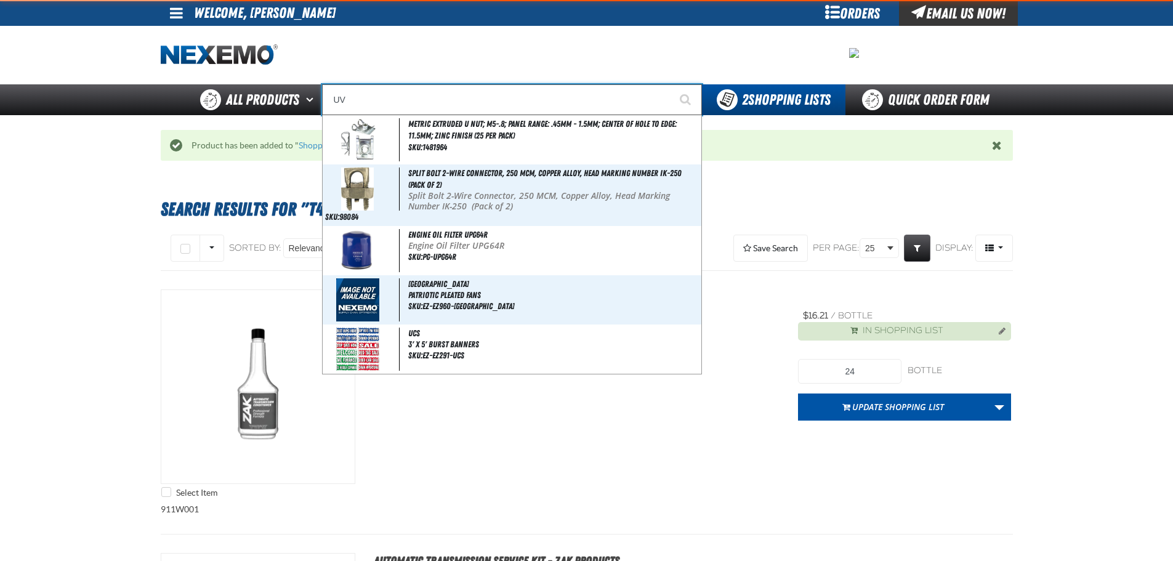
type input "UV Transmission & Power Meter"
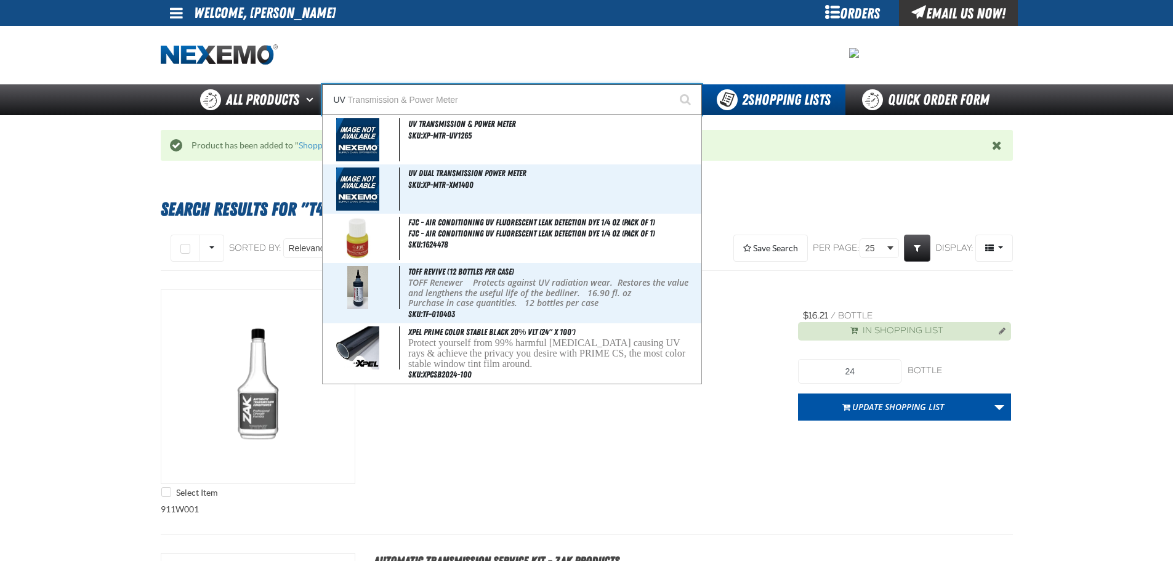
type input "U"
type input "UC"
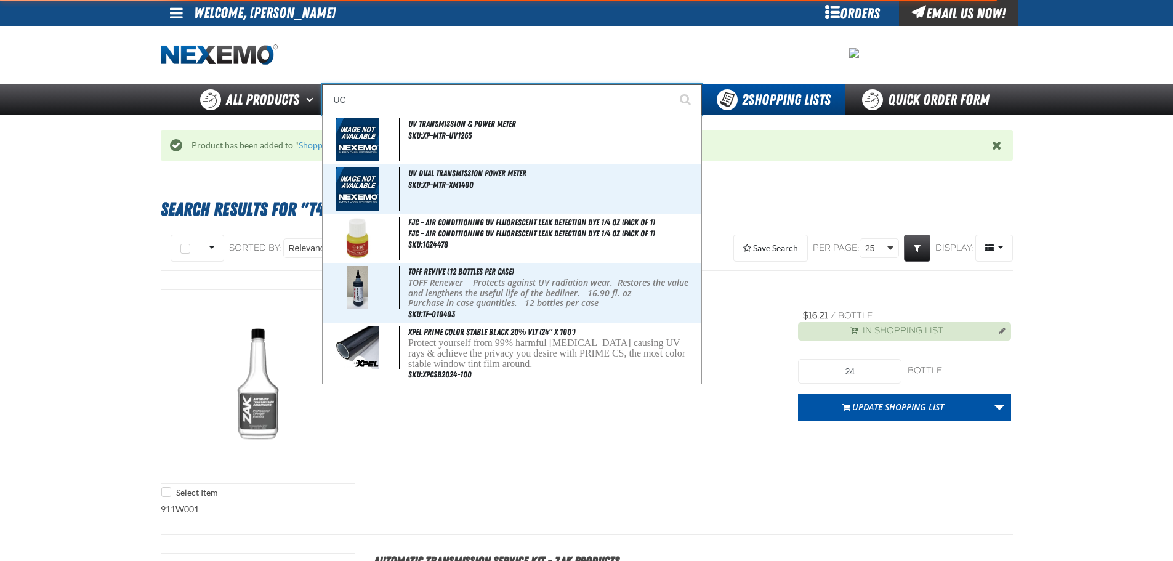
type input "UC RED"
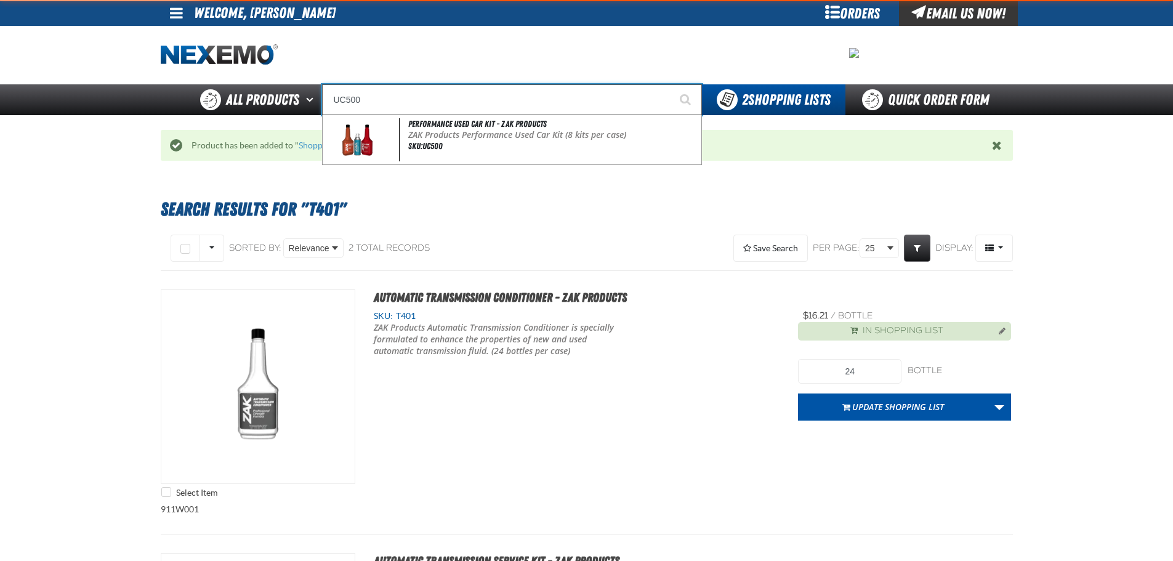
type input "UC500"
click at [671, 84] on button "Start Searching" at bounding box center [686, 99] width 31 height 31
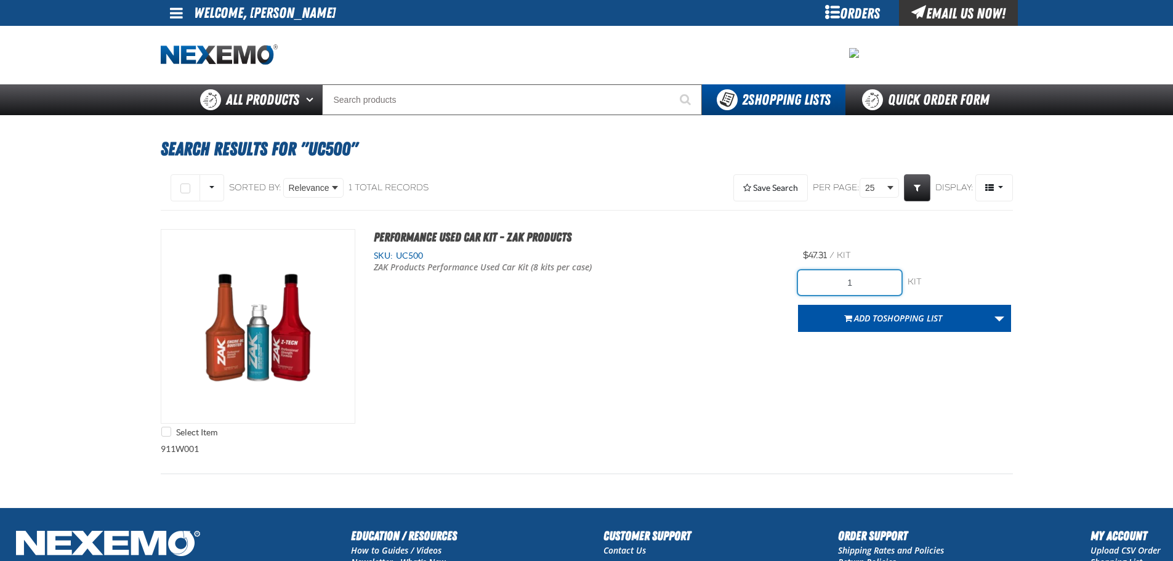
click at [888, 279] on input "1" at bounding box center [849, 282] width 103 height 25
type input "40"
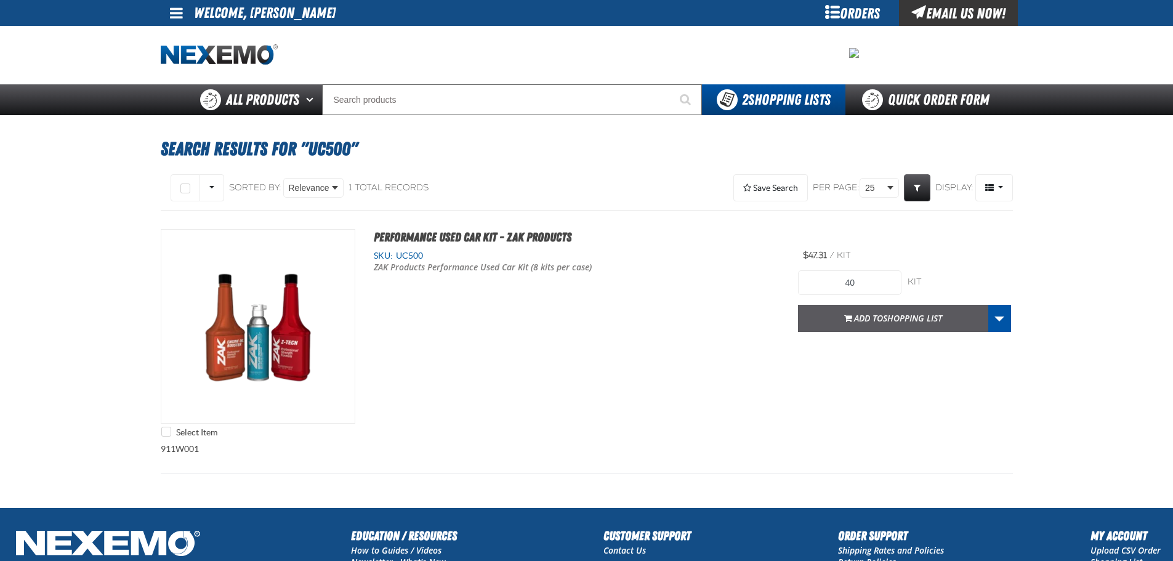
click at [867, 313] on span "Add to Shopping List" at bounding box center [898, 318] width 88 height 12
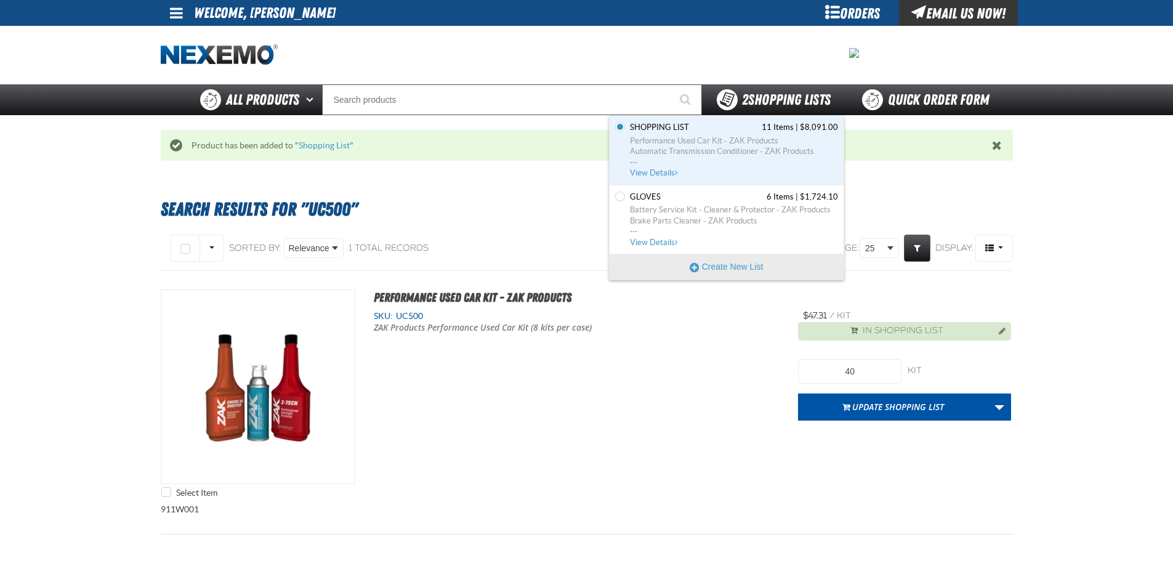
drag, startPoint x: 772, startPoint y: 103, endPoint x: 765, endPoint y: 118, distance: 16.8
click at [772, 103] on span "2 Shopping Lists" at bounding box center [786, 99] width 89 height 17
click at [713, 148] on span "Automatic Transmission Conditioner - ZAK Products" at bounding box center [734, 151] width 208 height 11
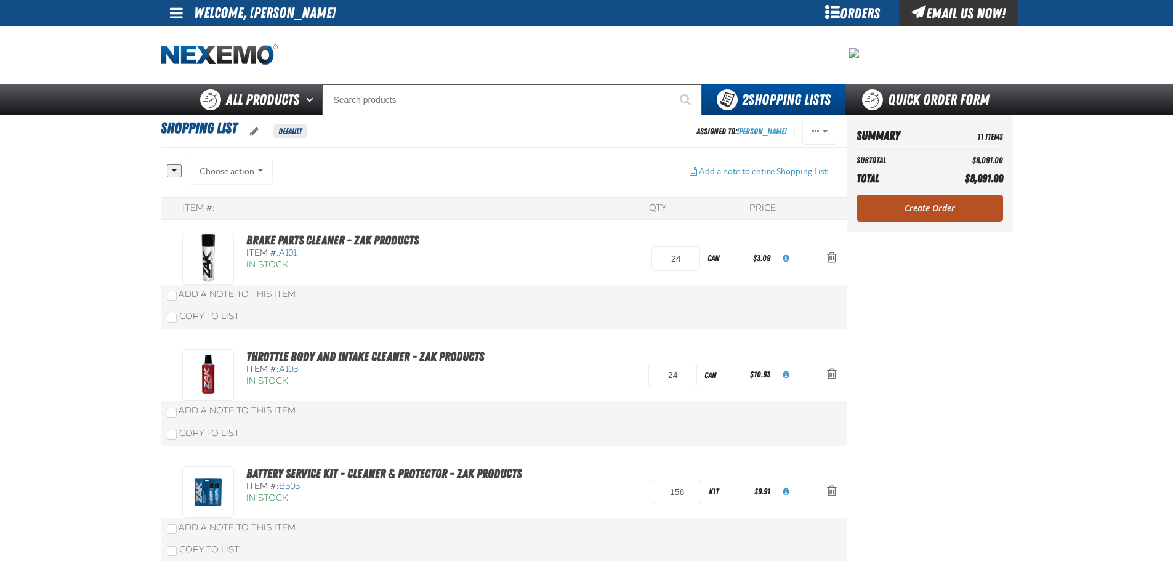
click at [973, 204] on link "Create Order" at bounding box center [929, 208] width 147 height 27
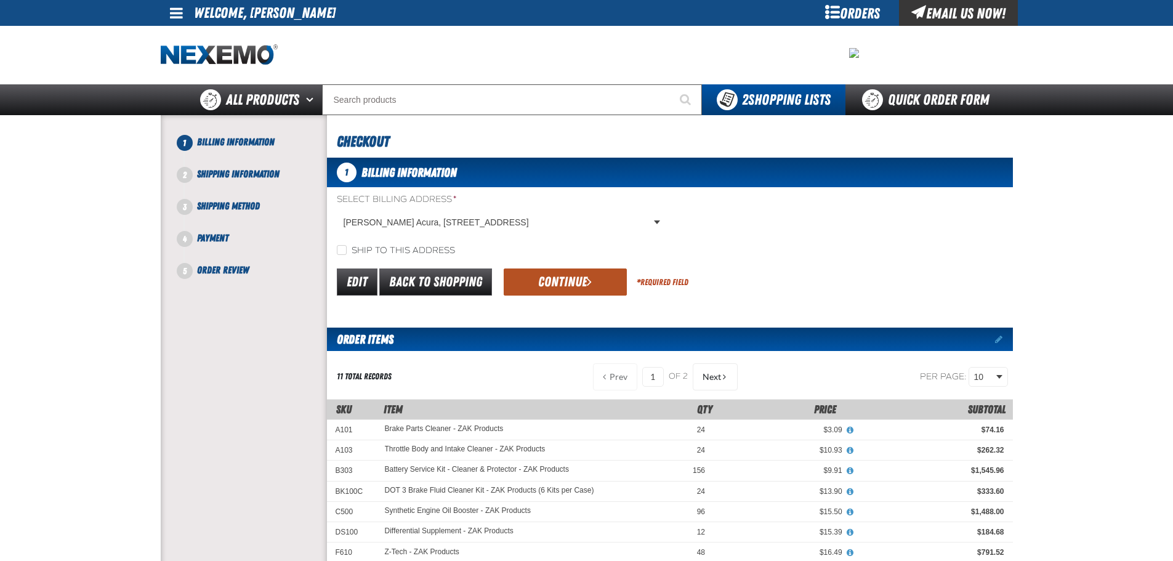
click at [555, 274] on button "Continue" at bounding box center [565, 281] width 123 height 27
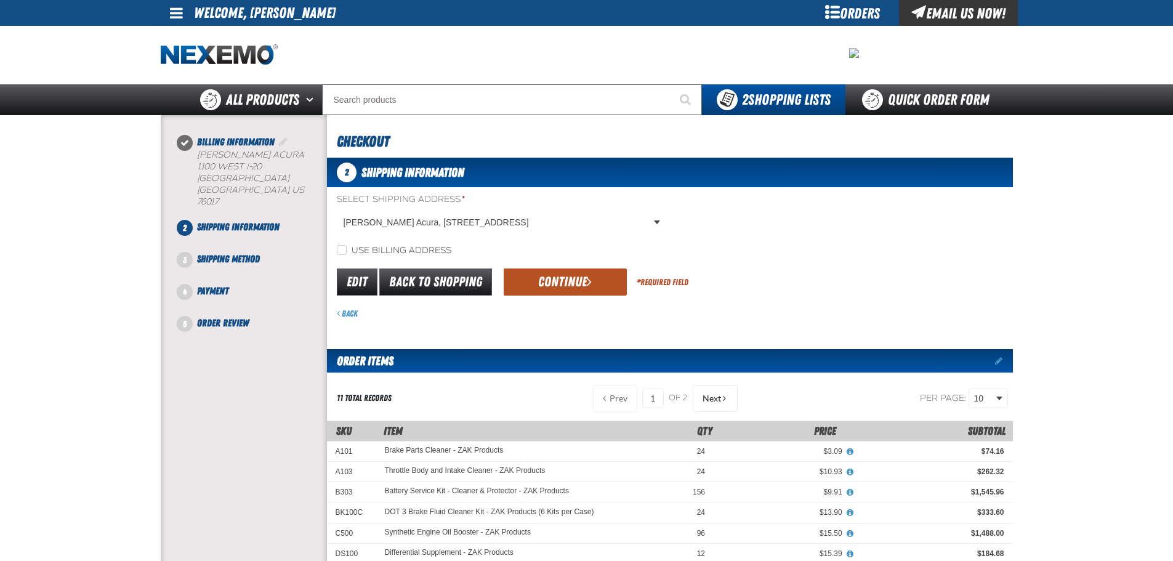
click at [553, 278] on button "Continue" at bounding box center [565, 281] width 123 height 27
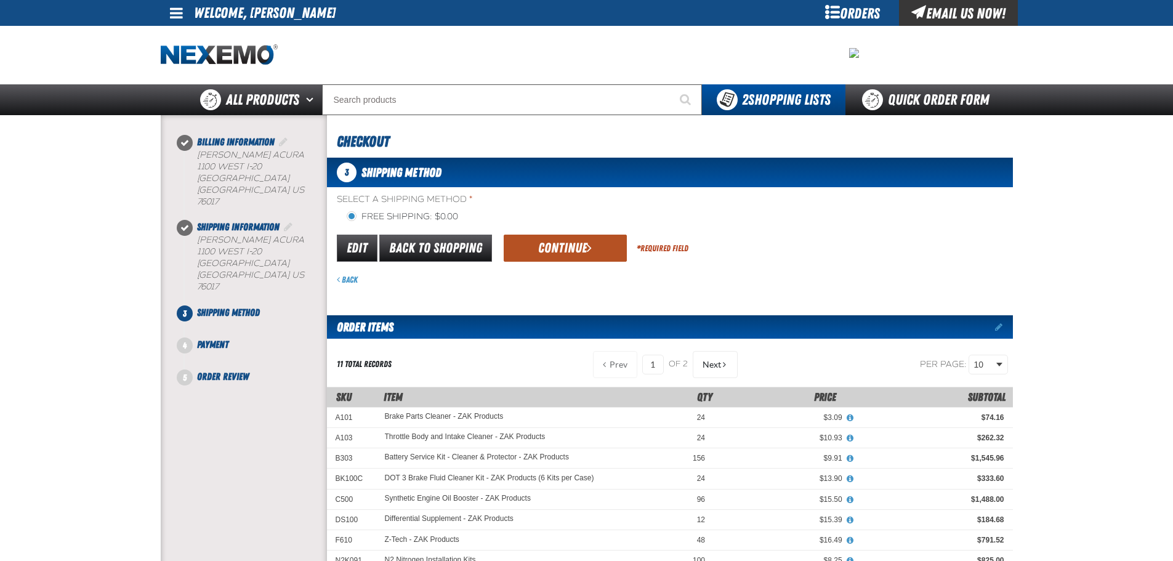
click at [568, 244] on button "Continue" at bounding box center [565, 248] width 123 height 27
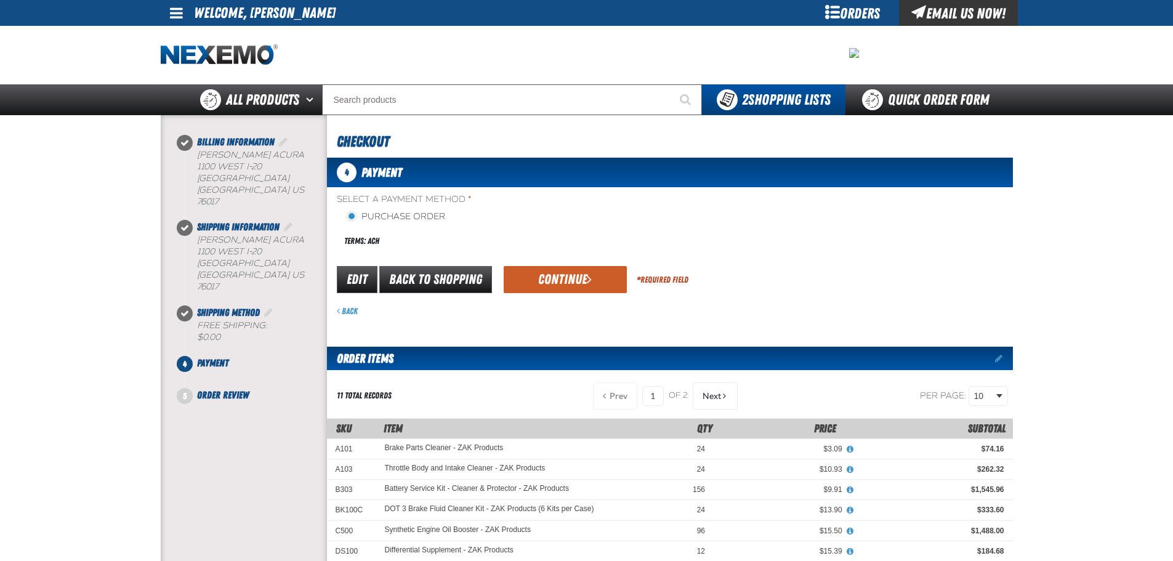
click at [541, 263] on div "Select a Payment Method * Purchase Order Terms: ACH payment_term_4 *" at bounding box center [670, 254] width 686 height 123
click at [541, 275] on button "Continue" at bounding box center [565, 279] width 123 height 27
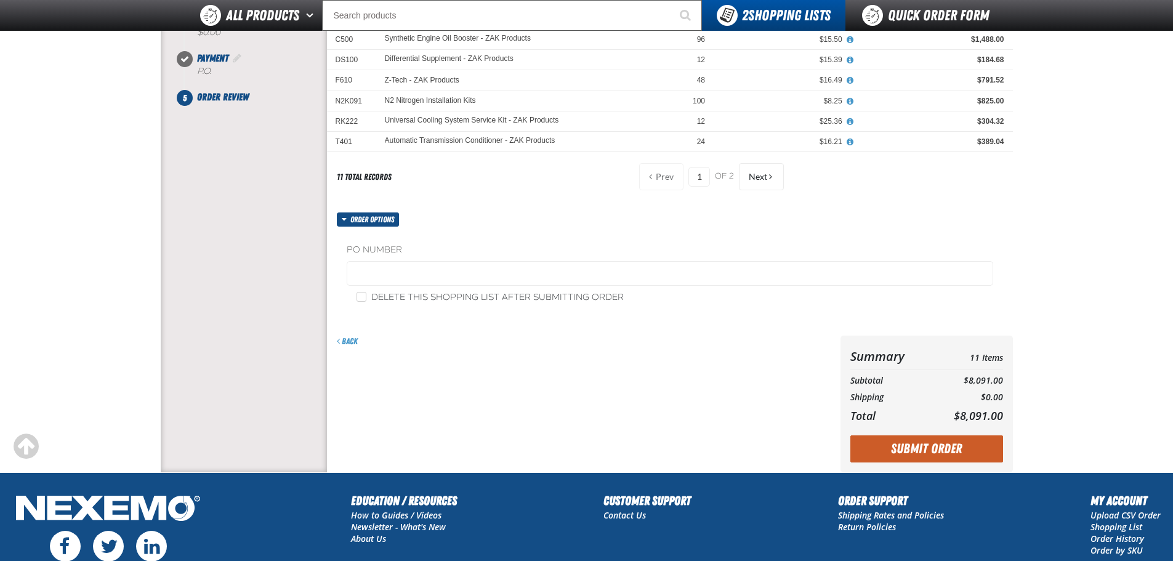
scroll to position [328, 0]
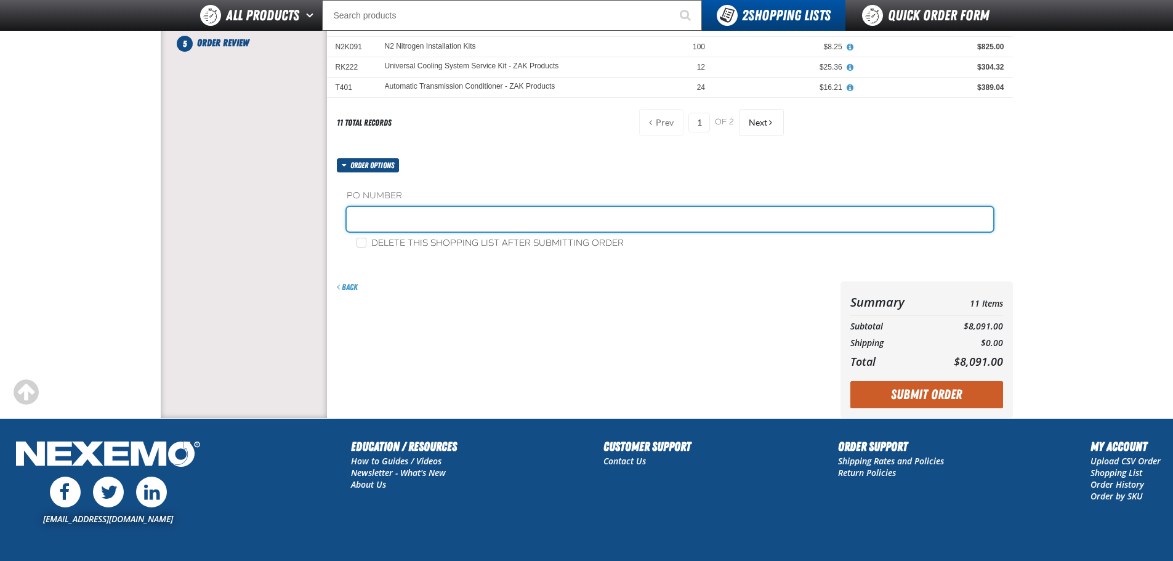
drag, startPoint x: 377, startPoint y: 227, endPoint x: 384, endPoint y: 223, distance: 7.2
click at [377, 225] on input "text" at bounding box center [670, 219] width 646 height 25
type input "196756NF"
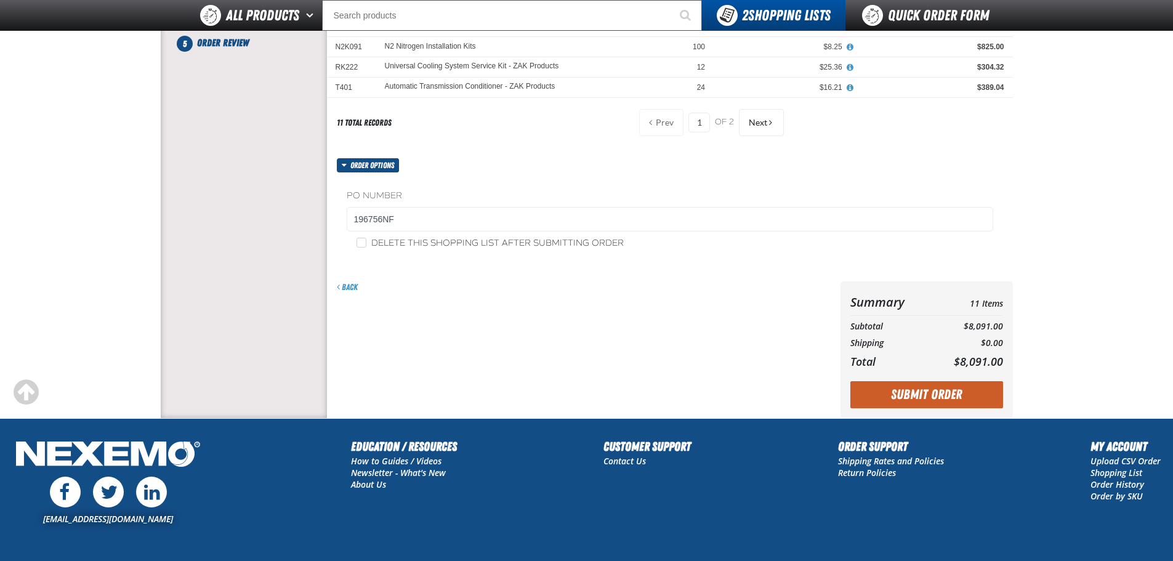
click at [918, 399] on button "Submit Order" at bounding box center [926, 394] width 153 height 27
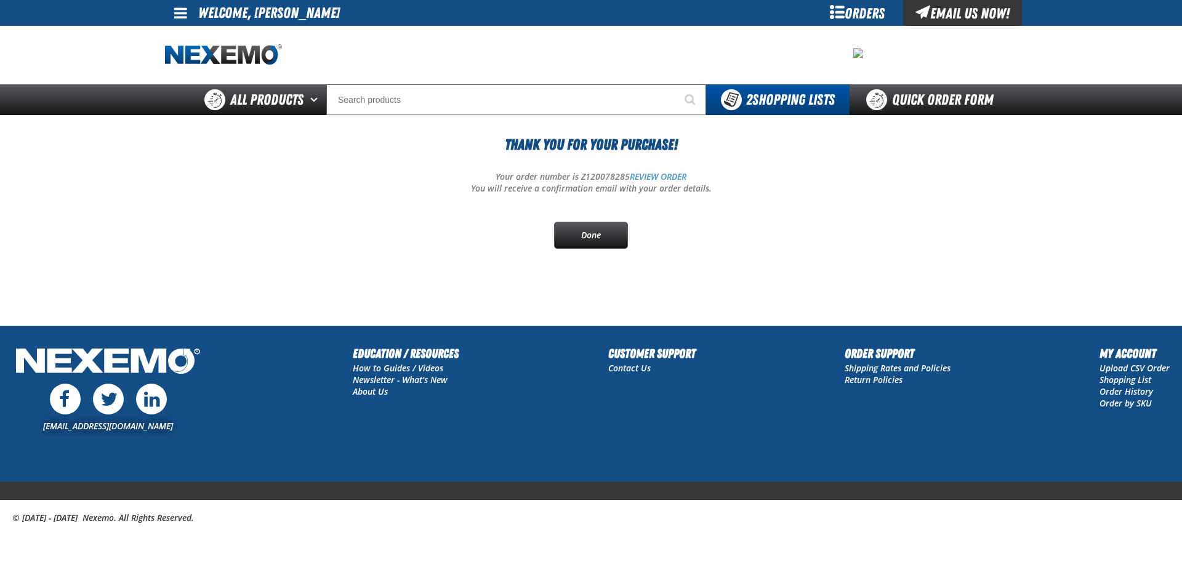
click at [577, 271] on section "Thank You For Your Purchase! Your order number is Z120078285 REVIEW ORDER You w…" at bounding box center [591, 203] width 852 height 177
click at [588, 248] on link "Done" at bounding box center [591, 235] width 74 height 27
